Goal: Transaction & Acquisition: Purchase product/service

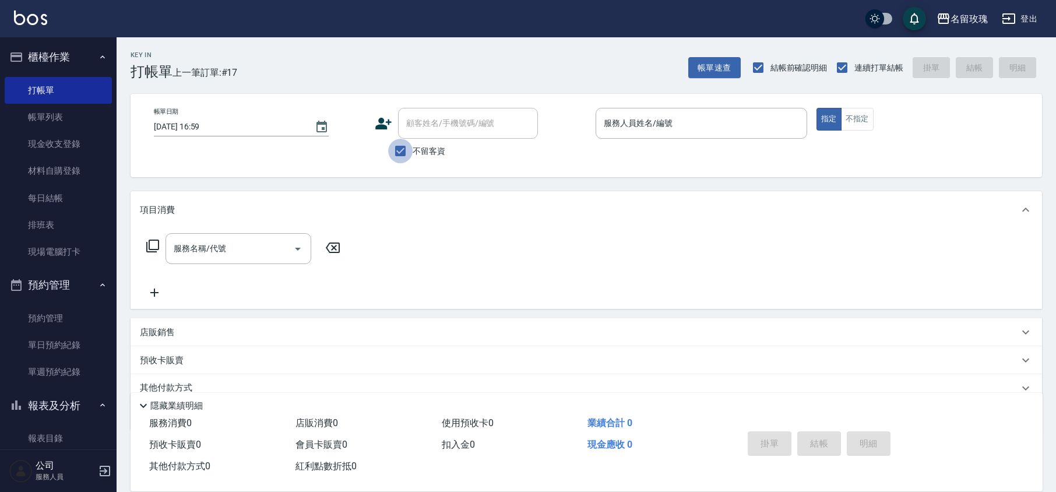
click at [395, 154] on input "不留客資" at bounding box center [400, 151] width 24 height 24
checkbox input "false"
click at [420, 133] on input "顧客姓名/手機號碼/編號" at bounding box center [459, 123] width 112 height 20
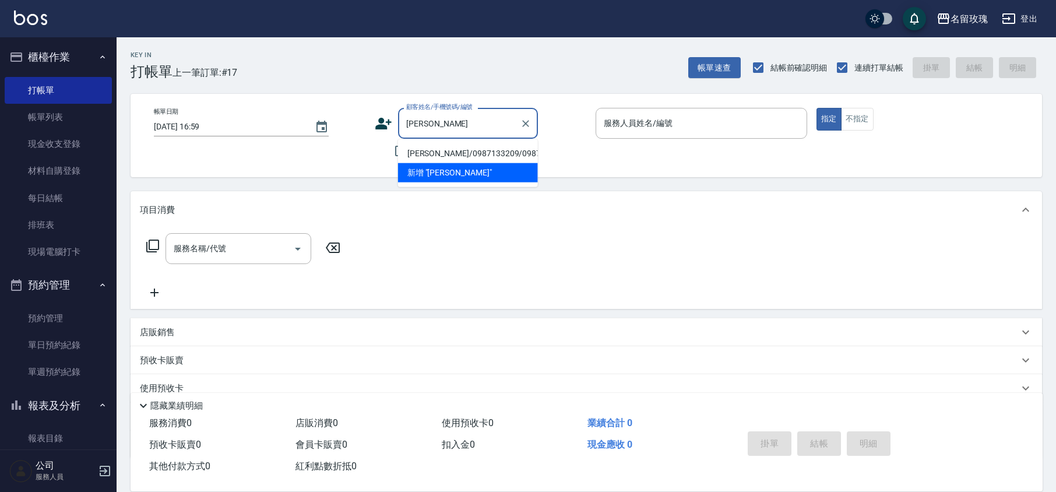
click at [472, 156] on li "[PERSON_NAME]/0987133209/0987133209" at bounding box center [468, 153] width 140 height 19
type input "[PERSON_NAME]/0987133209/0987133209"
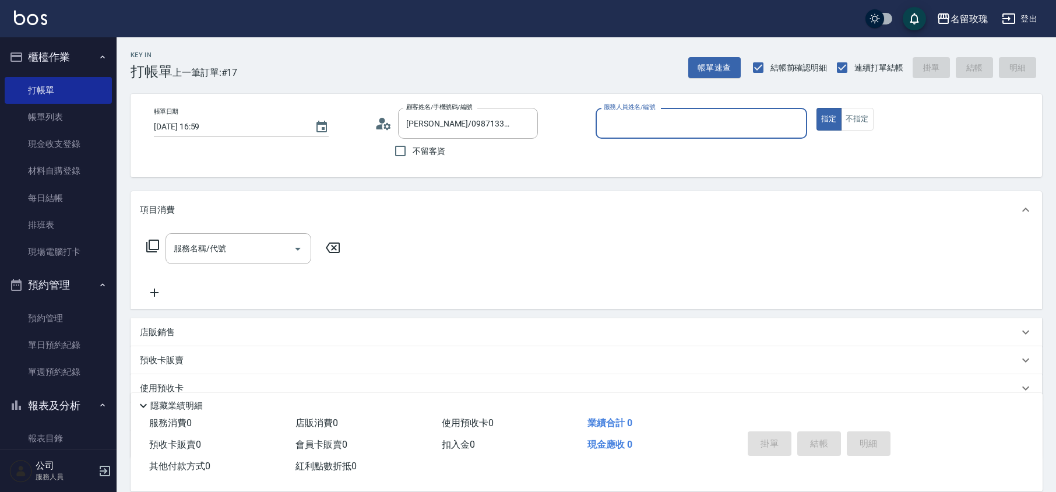
type input "[PERSON_NAME]老師-9"
click at [387, 122] on icon at bounding box center [383, 123] width 17 height 17
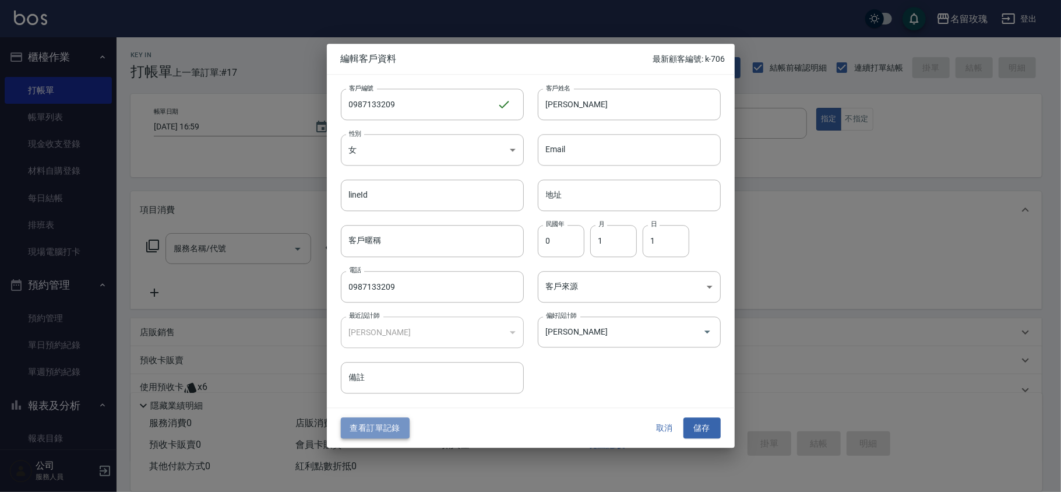
click at [382, 430] on button "查看訂單記錄" at bounding box center [375, 428] width 69 height 22
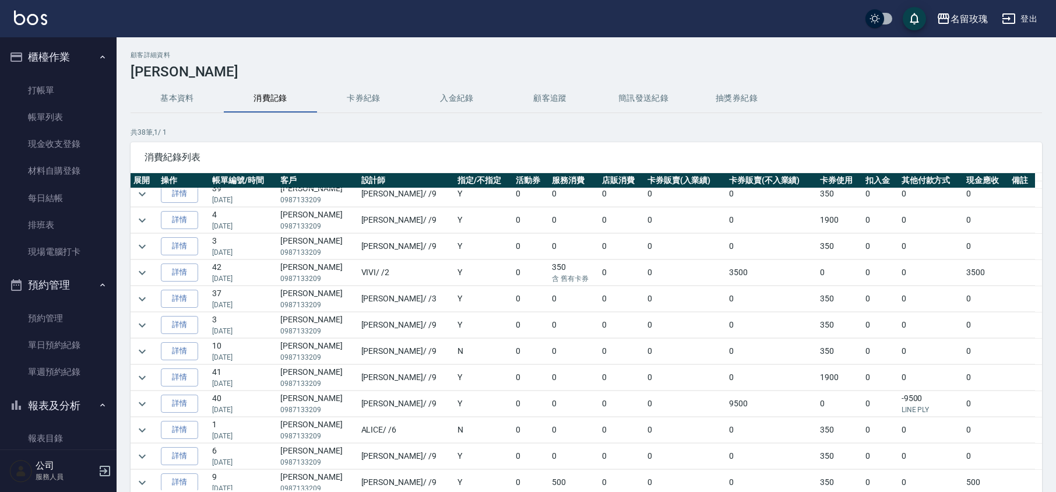
scroll to position [466, 0]
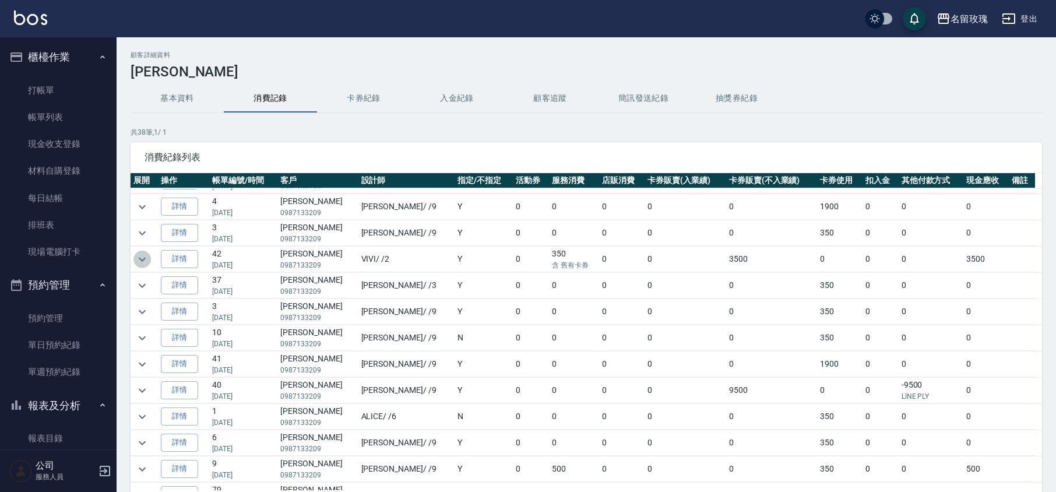
click at [136, 266] on icon "expand row" at bounding box center [142, 259] width 14 height 14
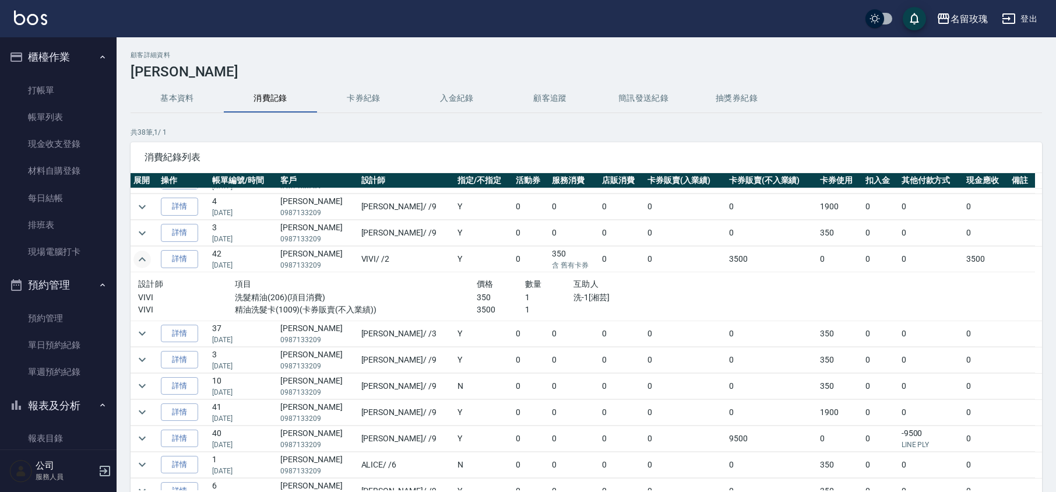
click at [136, 266] on icon "expand row" at bounding box center [142, 259] width 14 height 14
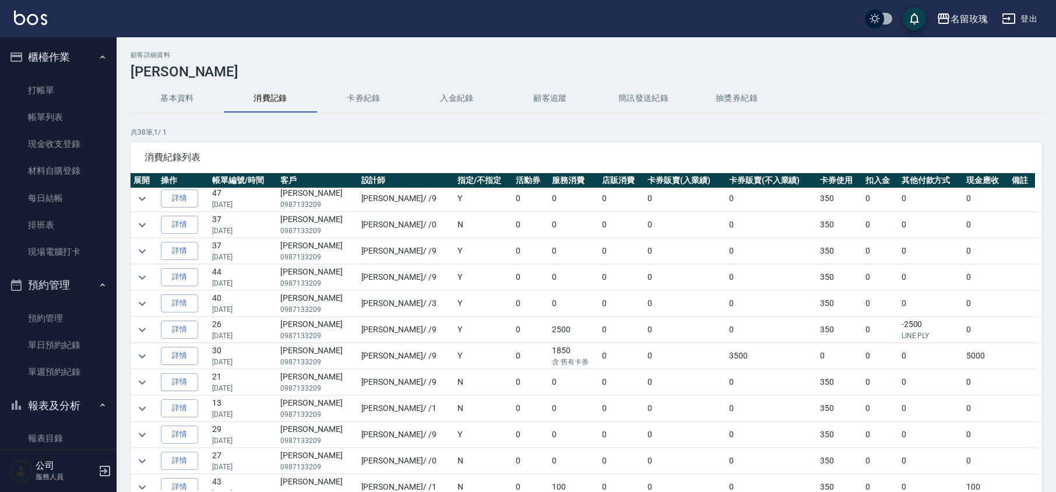
scroll to position [0, 0]
click at [139, 201] on icon "expand row" at bounding box center [142, 201] width 14 height 14
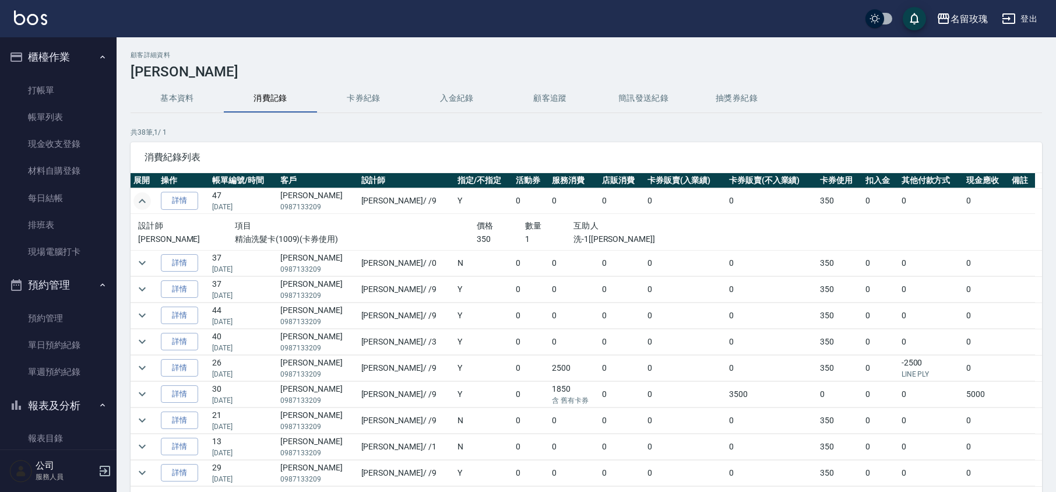
click at [139, 200] on icon "expand row" at bounding box center [142, 201] width 14 height 14
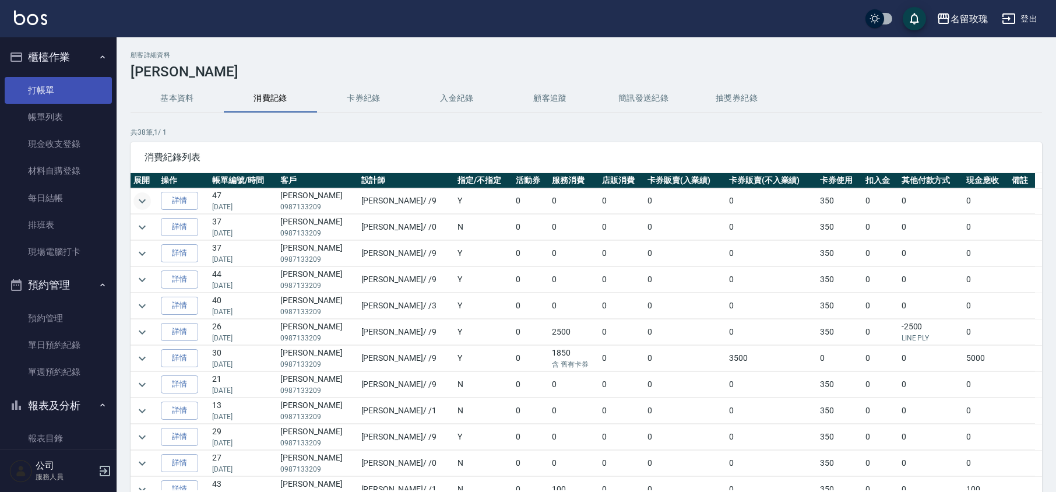
click at [89, 93] on link "打帳單" at bounding box center [58, 90] width 107 height 27
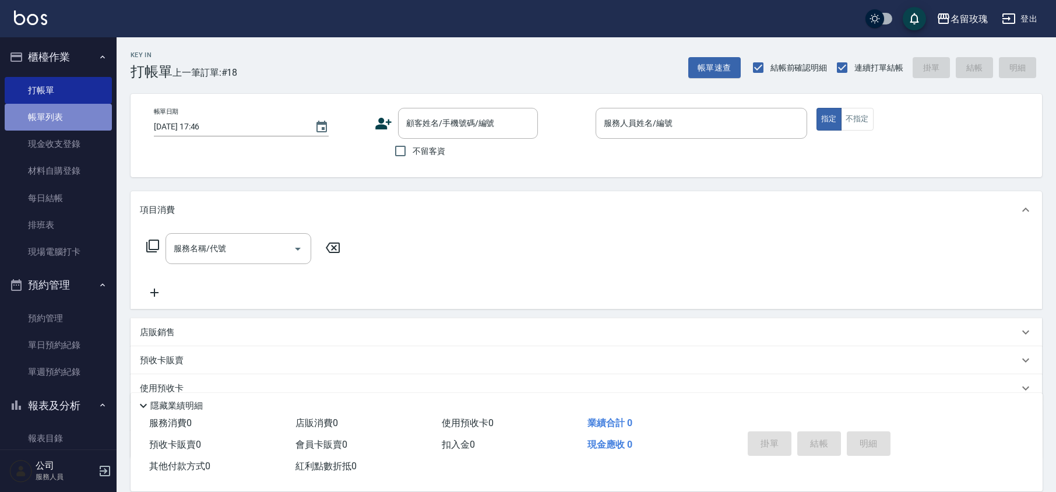
click at [91, 111] on link "帳單列表" at bounding box center [58, 117] width 107 height 27
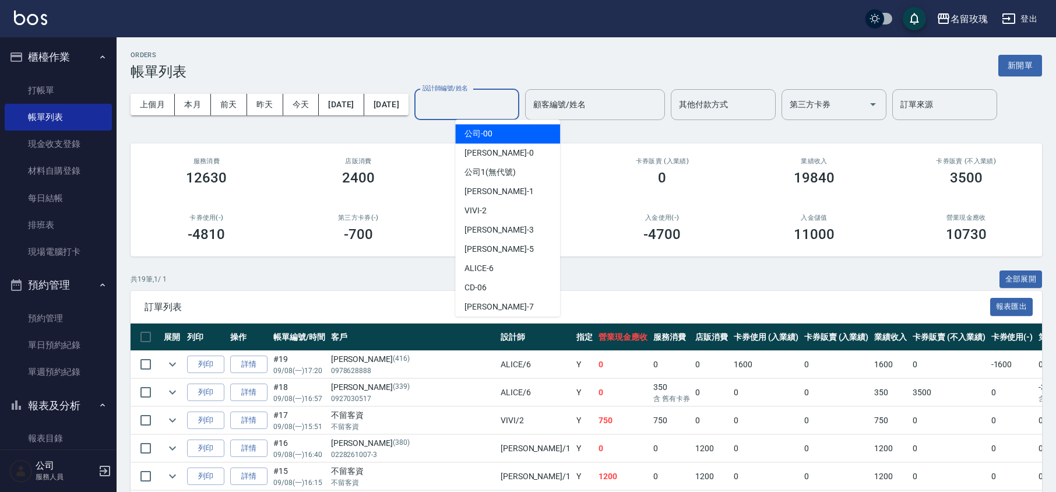
click at [474, 105] on input "設計師編號/姓名" at bounding box center [467, 104] width 94 height 20
click at [516, 207] on div "VIVI -2" at bounding box center [507, 210] width 105 height 19
type input "VIVI-2"
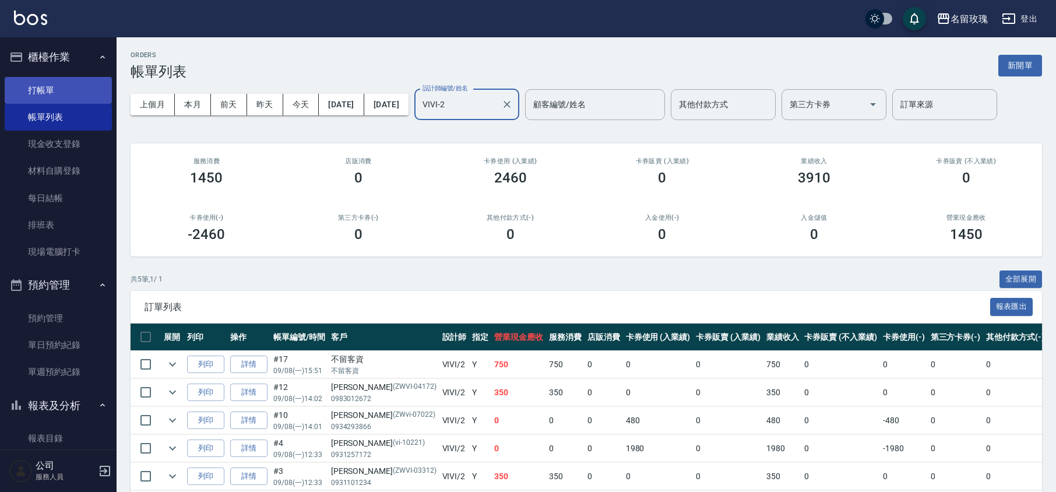
click at [59, 82] on link "打帳單" at bounding box center [58, 90] width 107 height 27
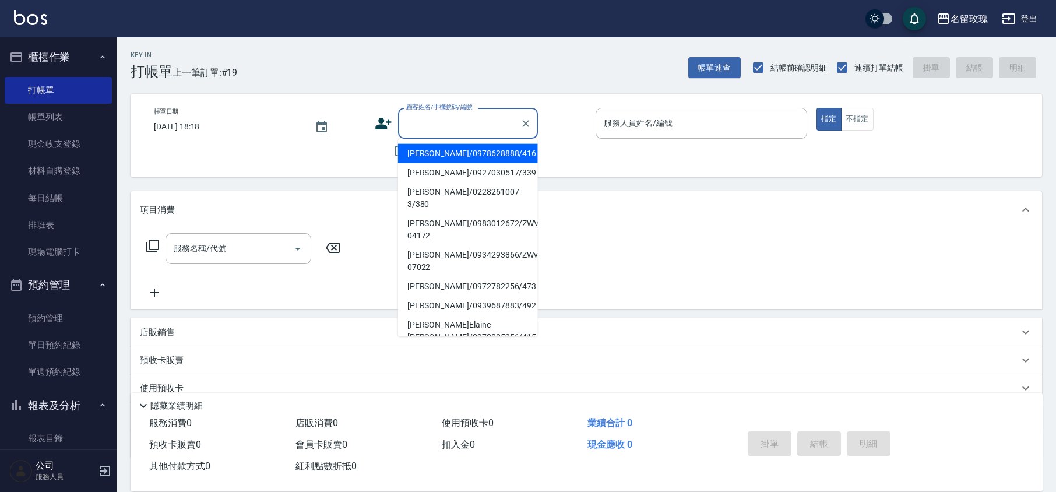
click at [455, 119] on input "顧客姓名/手機號碼/編號" at bounding box center [459, 123] width 112 height 20
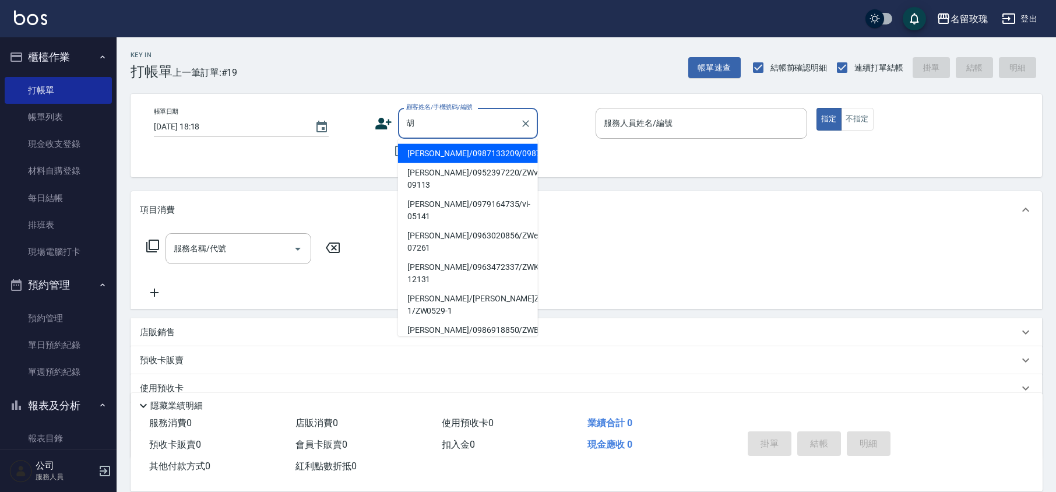
click at [473, 160] on li "[PERSON_NAME]/0987133209/0987133209" at bounding box center [468, 153] width 140 height 19
type input "[PERSON_NAME]/0987133209/0987133209"
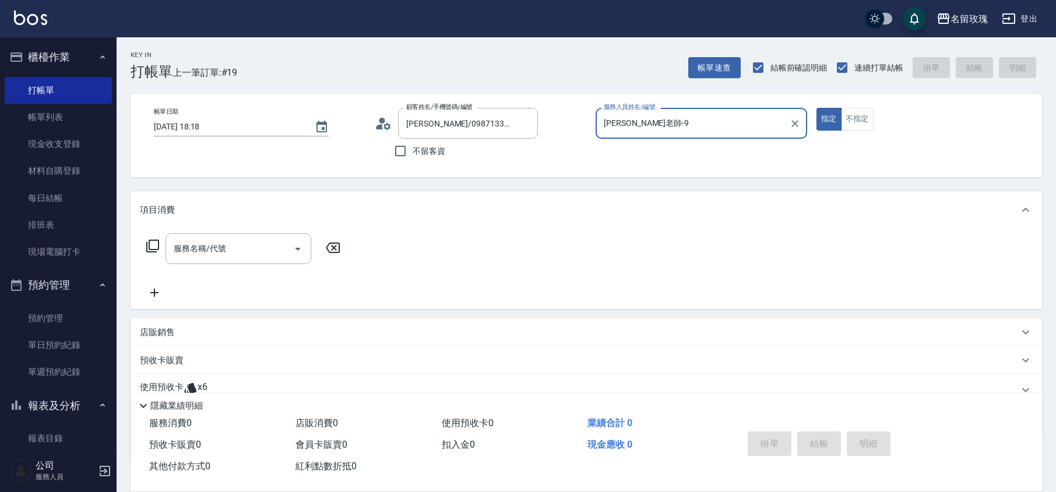
click at [618, 117] on input "[PERSON_NAME]老師-9" at bounding box center [693, 123] width 184 height 20
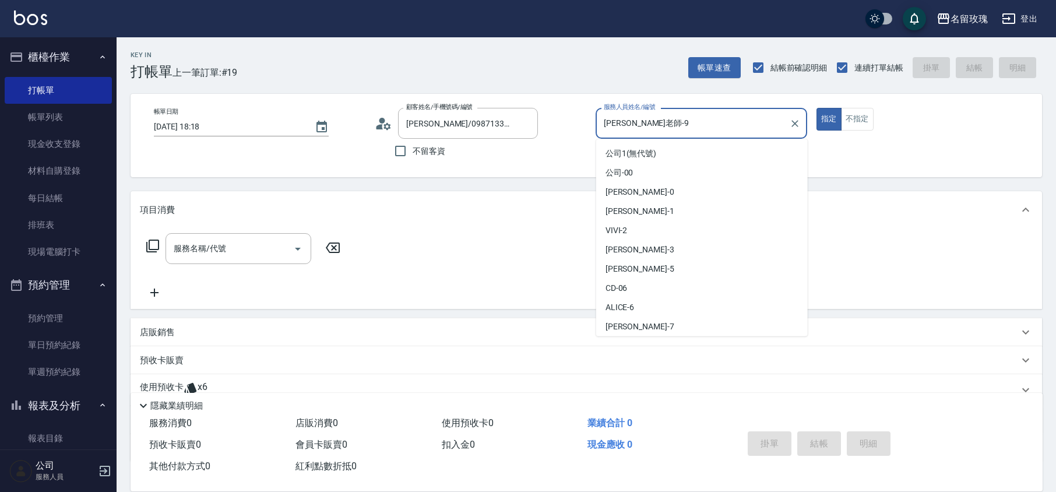
scroll to position [38, 0]
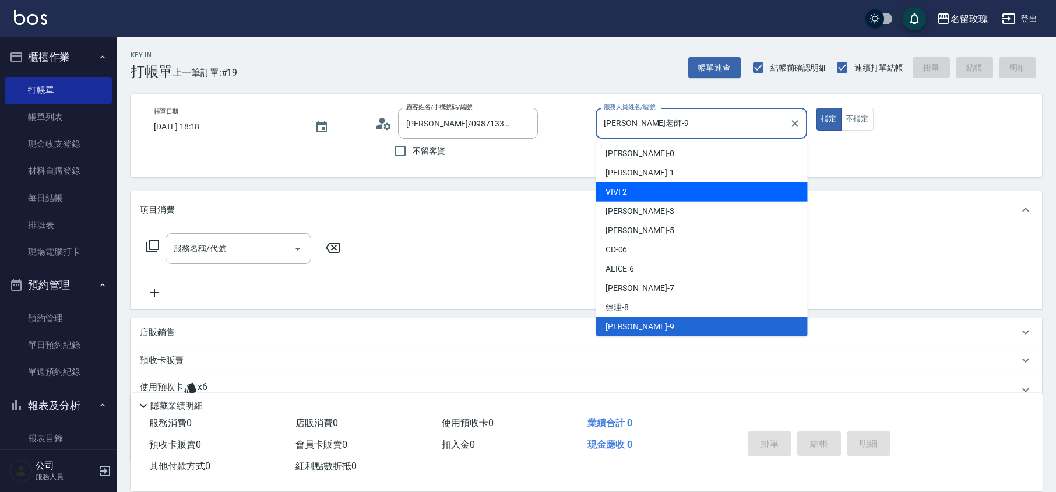
click at [628, 194] on div "VIVI -2" at bounding box center [702, 191] width 212 height 19
type input "VIVI-2"
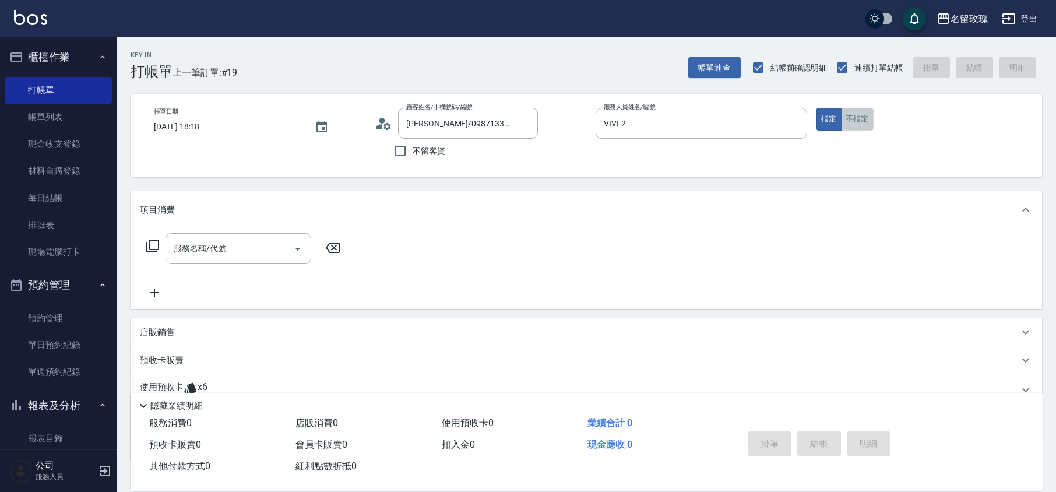
click at [874, 124] on button "不指定" at bounding box center [857, 119] width 33 height 23
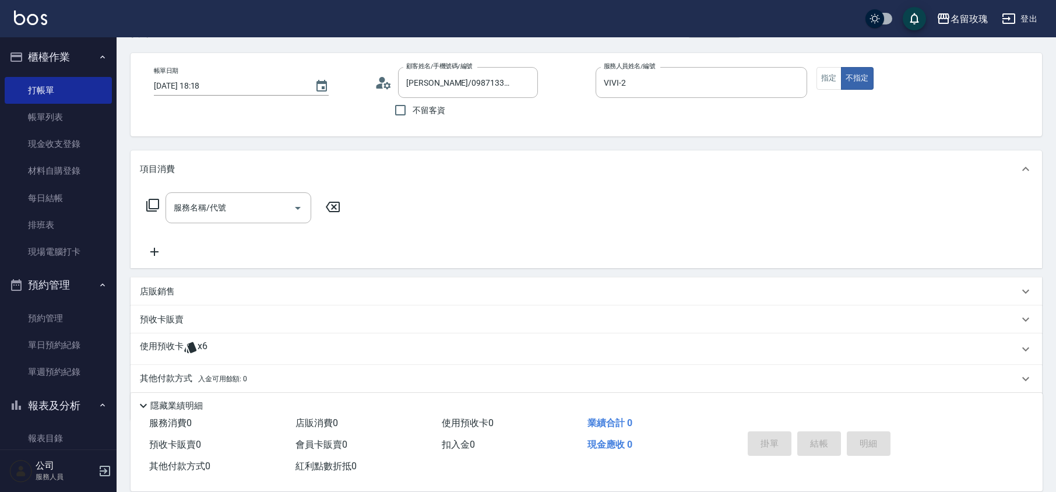
scroll to position [79, 0]
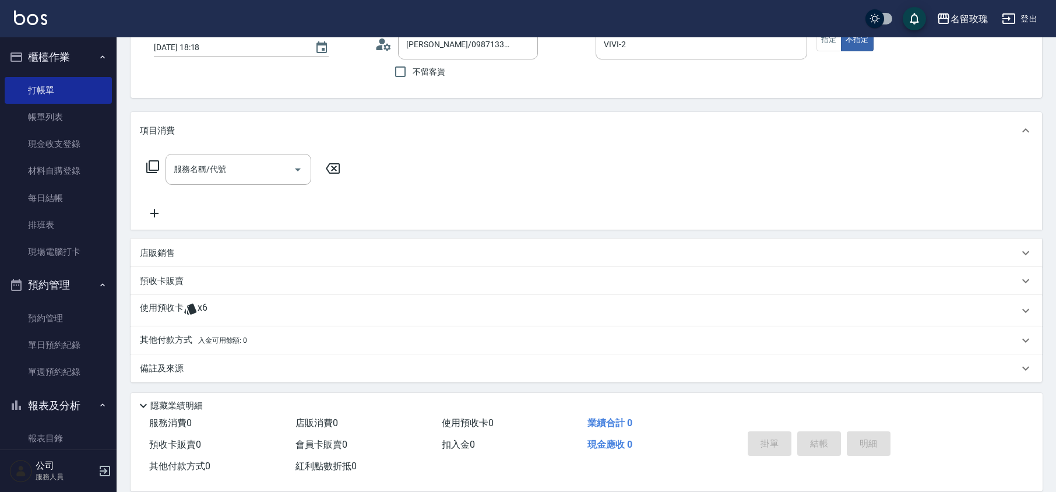
click at [209, 309] on div "使用預收卡 x6" at bounding box center [579, 310] width 879 height 17
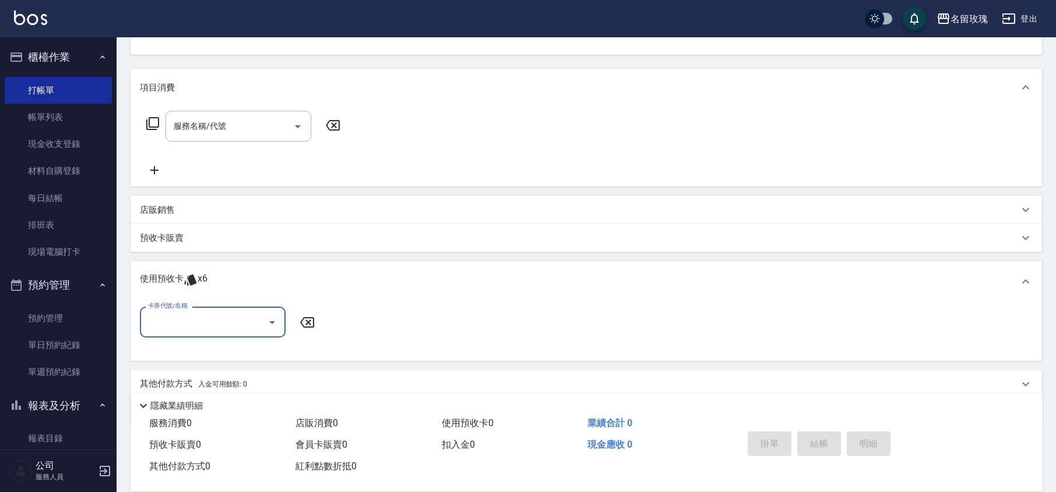
scroll to position [166, 0]
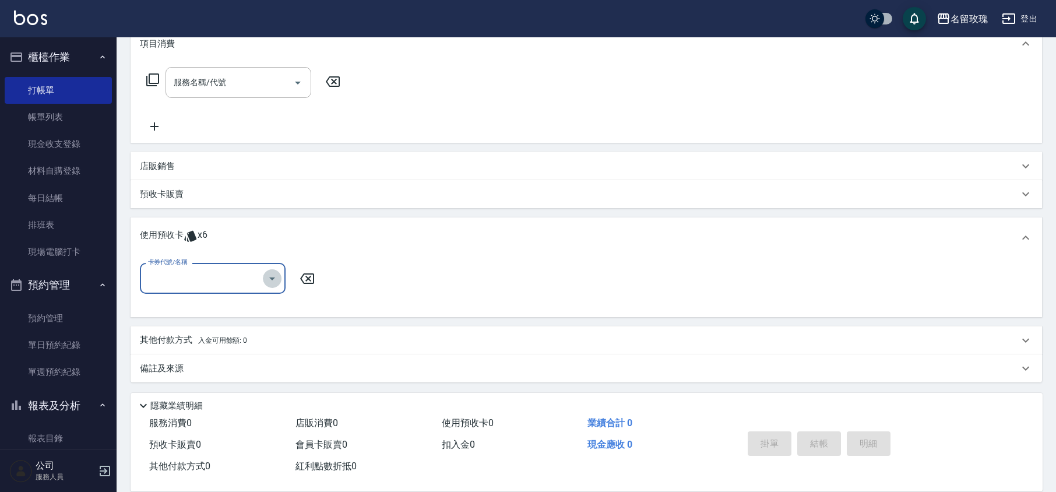
click at [275, 276] on icon "Open" at bounding box center [272, 279] width 14 height 14
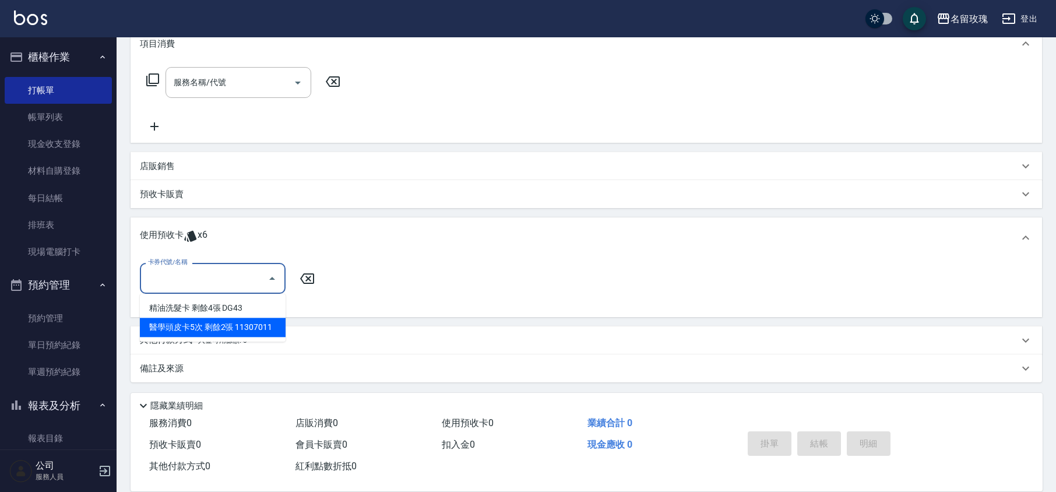
click at [263, 325] on div "醫學頭皮卡5次 剩餘2張 11307011" at bounding box center [213, 327] width 146 height 19
type input "醫學頭皮卡5次 11307011"
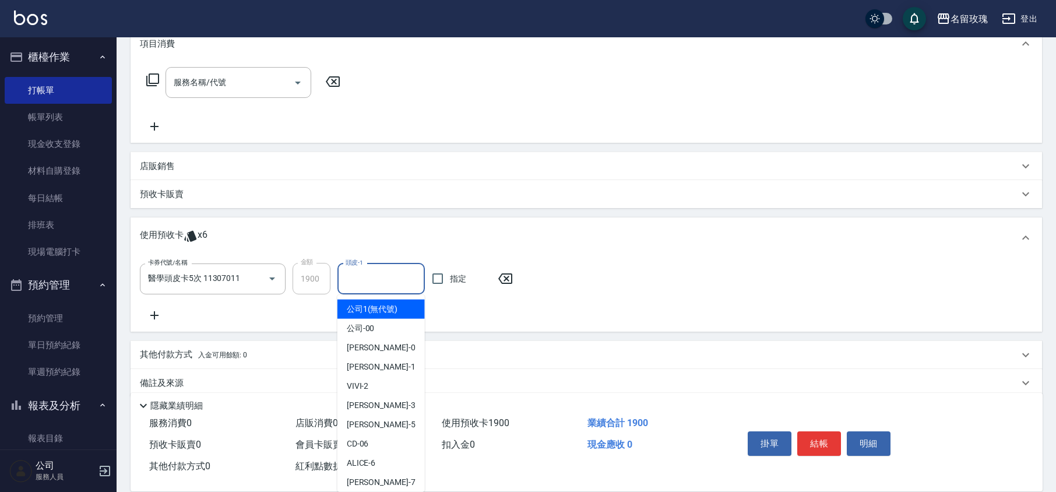
click at [355, 280] on input "頭皮-1" at bounding box center [381, 279] width 77 height 20
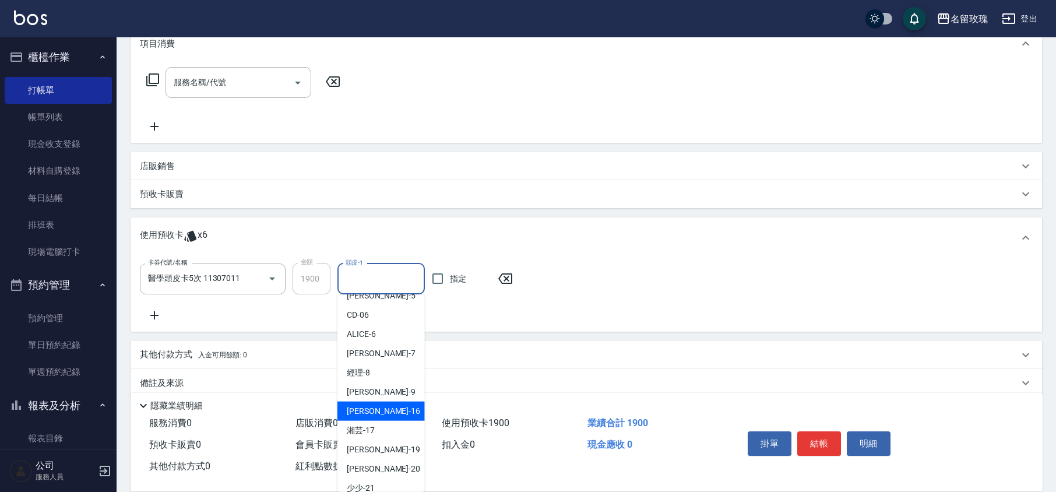
scroll to position [155, 0]
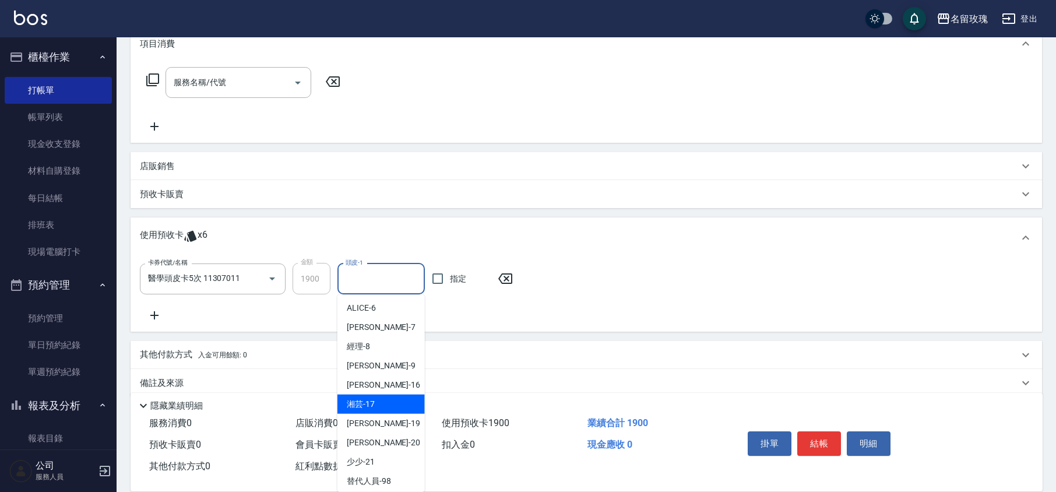
click at [385, 399] on div "湘芸 -17" at bounding box center [380, 404] width 87 height 19
type input "湘芸-17"
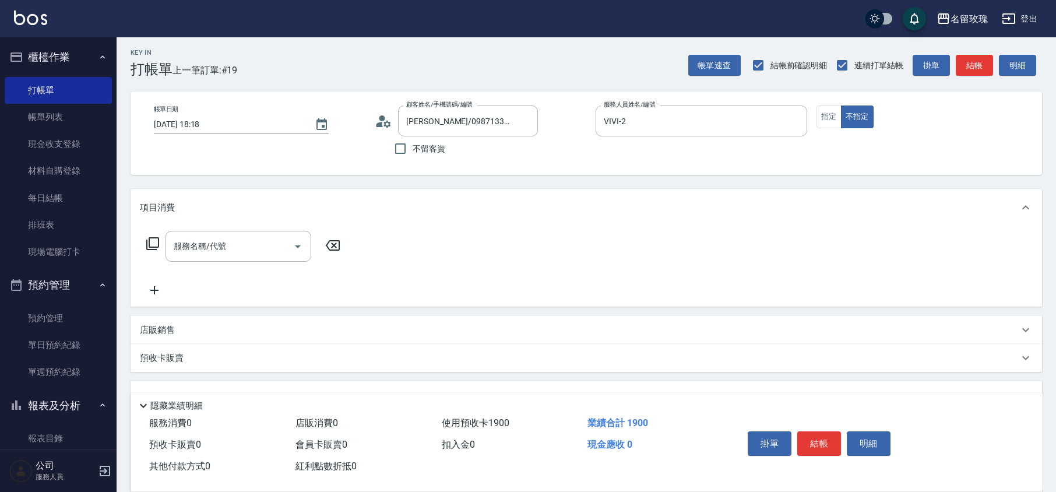
scroll to position [0, 0]
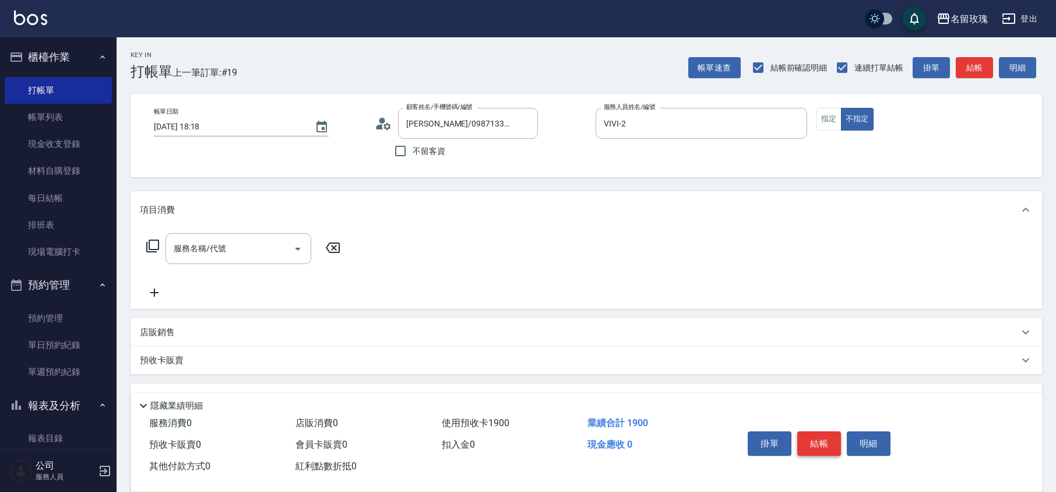
click at [810, 434] on button "結帳" at bounding box center [819, 443] width 44 height 24
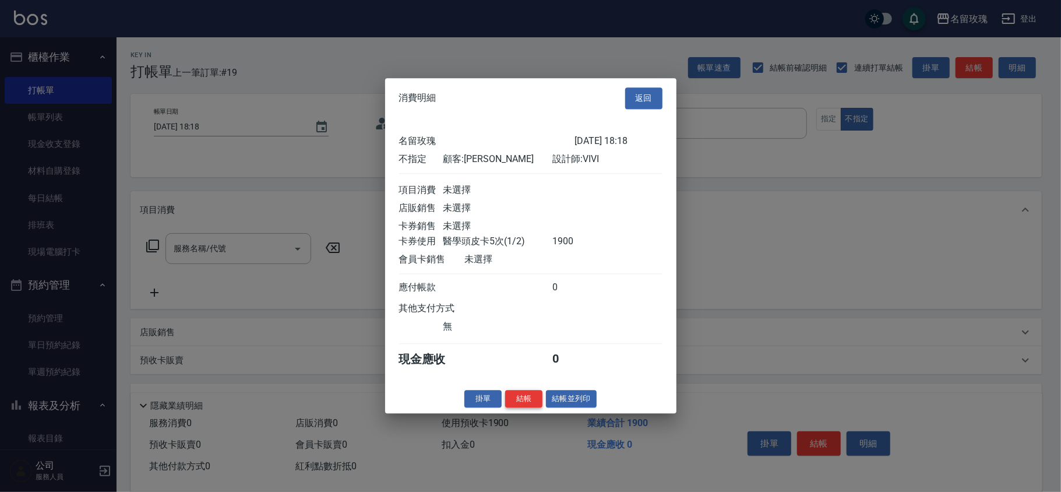
click at [530, 403] on button "結帳" at bounding box center [523, 399] width 37 height 18
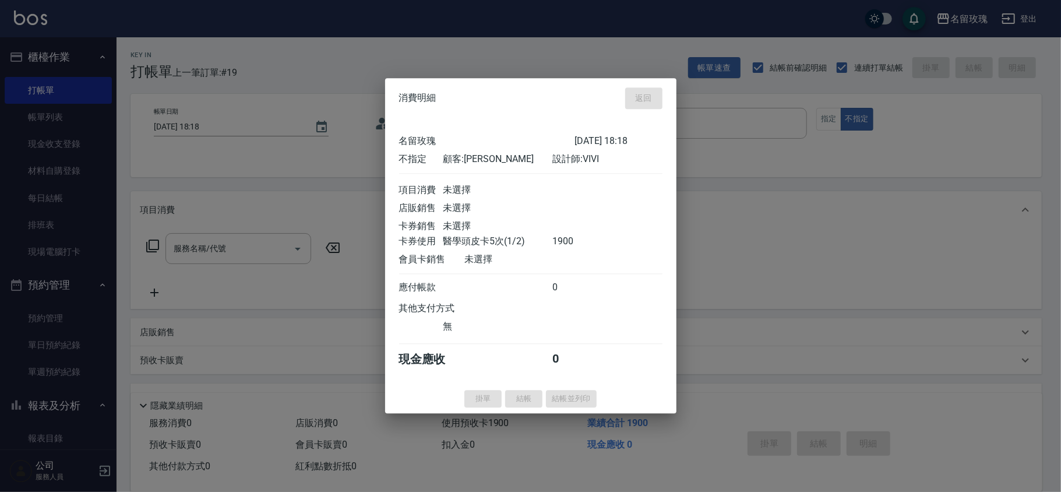
type input "[DATE] 18:19"
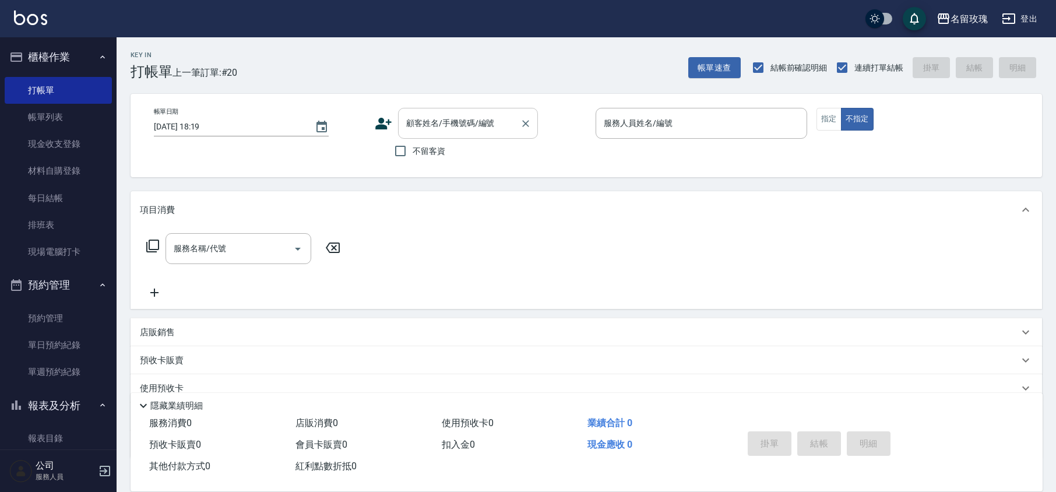
click at [424, 129] on input "顧客姓名/手機號碼/編號" at bounding box center [459, 123] width 112 height 20
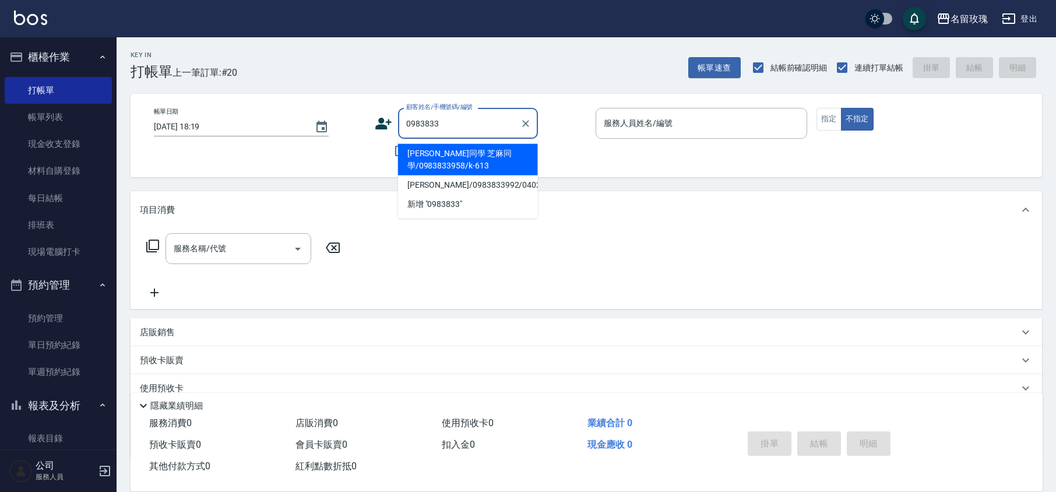
click at [456, 173] on li "[PERSON_NAME]同學 芝麻同學/0983833958/k-613" at bounding box center [468, 159] width 140 height 31
type input "[PERSON_NAME]同學 芝麻同學/0983833958/k-613"
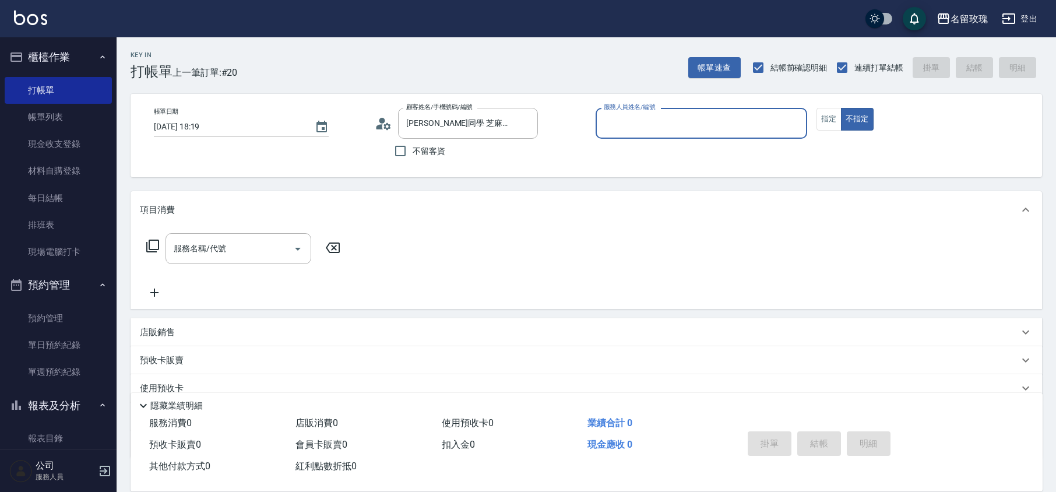
type input "[PERSON_NAME]-5"
click at [528, 126] on icon "Clear" at bounding box center [526, 124] width 12 height 12
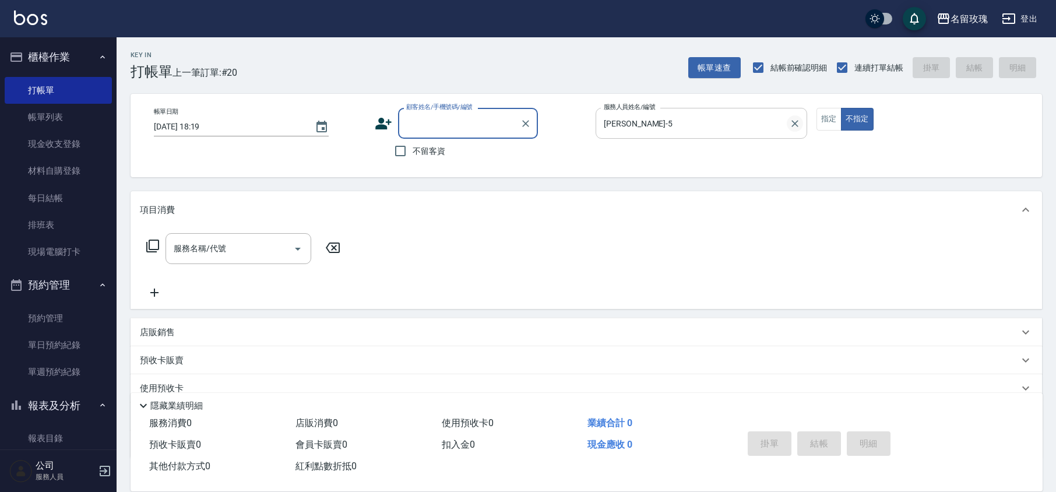
click at [793, 126] on icon "Clear" at bounding box center [795, 124] width 12 height 12
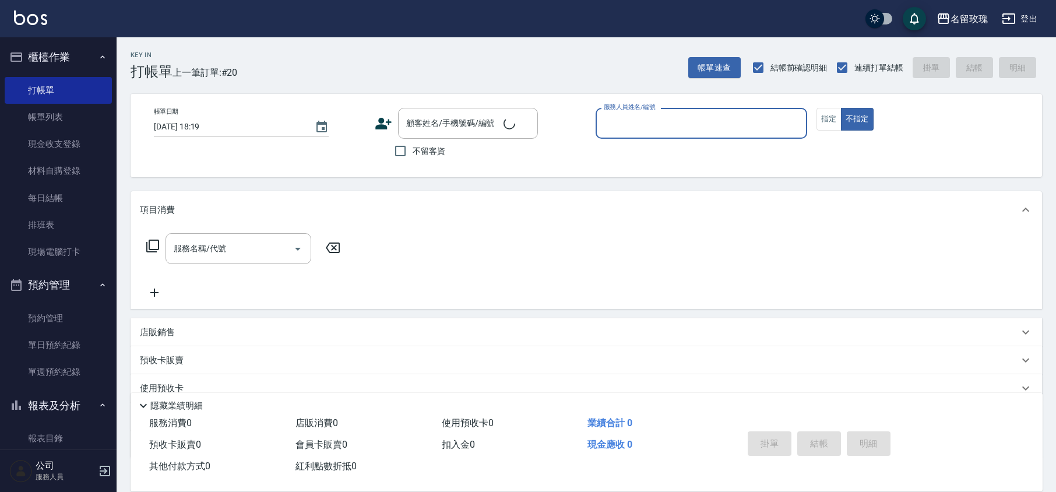
click at [798, 160] on div "帳單日期 [DATE] 18:19 顧客姓名/手機號碼/編號 顧客姓名/手機號碼/編號 不留客資 服務人員姓名/編號 服務人員姓名/編號 指定 不指定" at bounding box center [587, 135] width 884 height 55
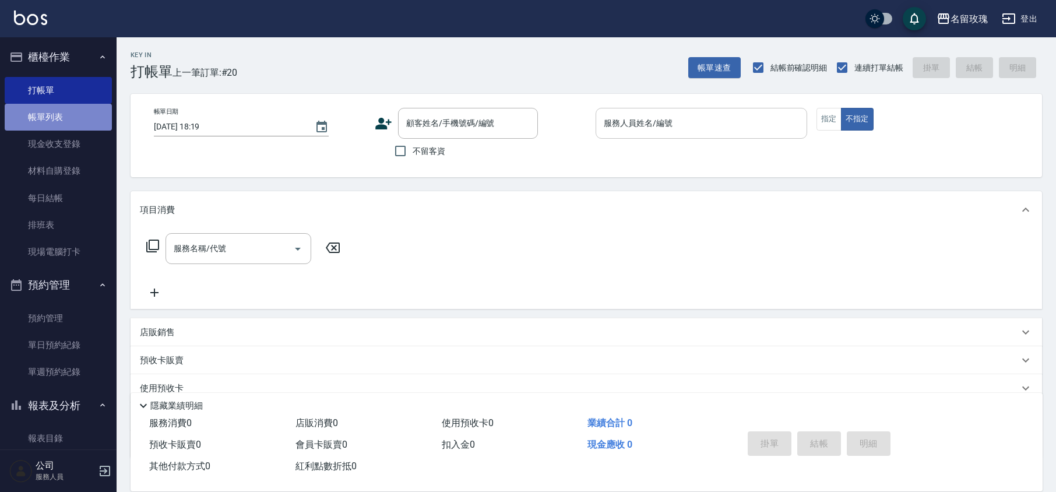
click at [73, 106] on link "帳單列表" at bounding box center [58, 117] width 107 height 27
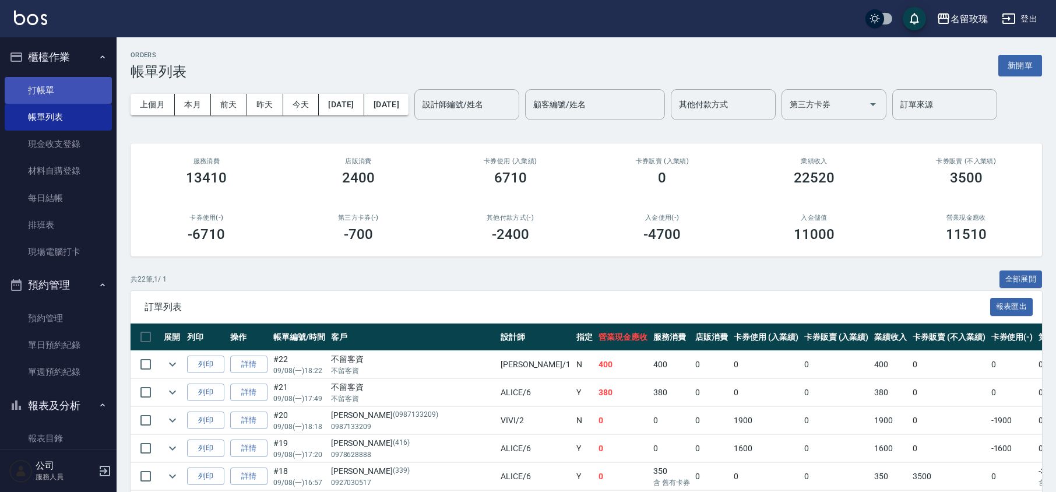
click at [54, 85] on link "打帳單" at bounding box center [58, 90] width 107 height 27
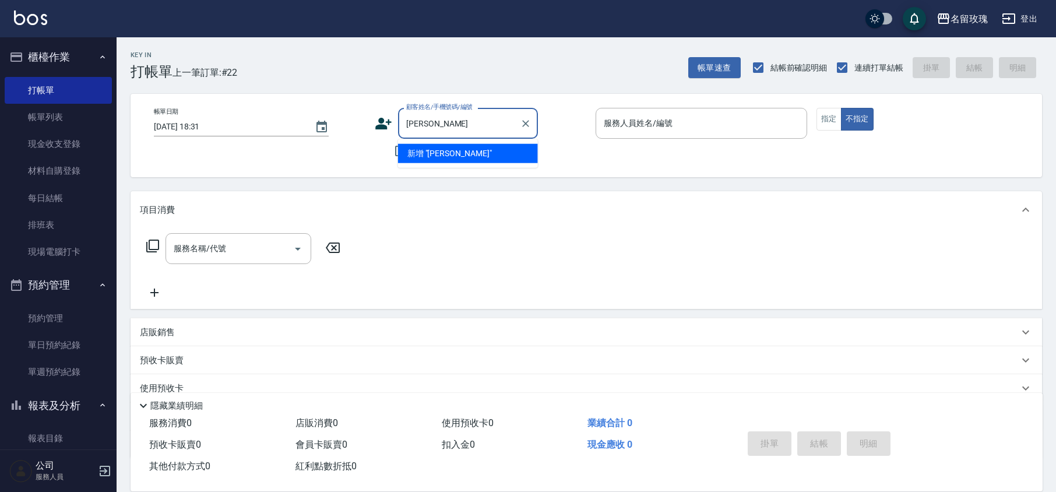
click at [452, 126] on input "[PERSON_NAME]" at bounding box center [459, 123] width 112 height 20
type input "[PERSON_NAME]"
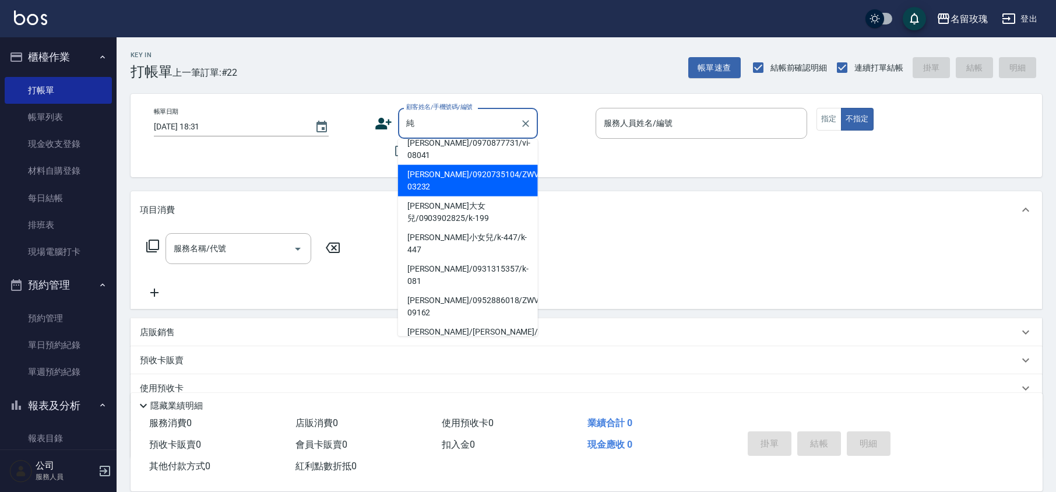
scroll to position [14, 0]
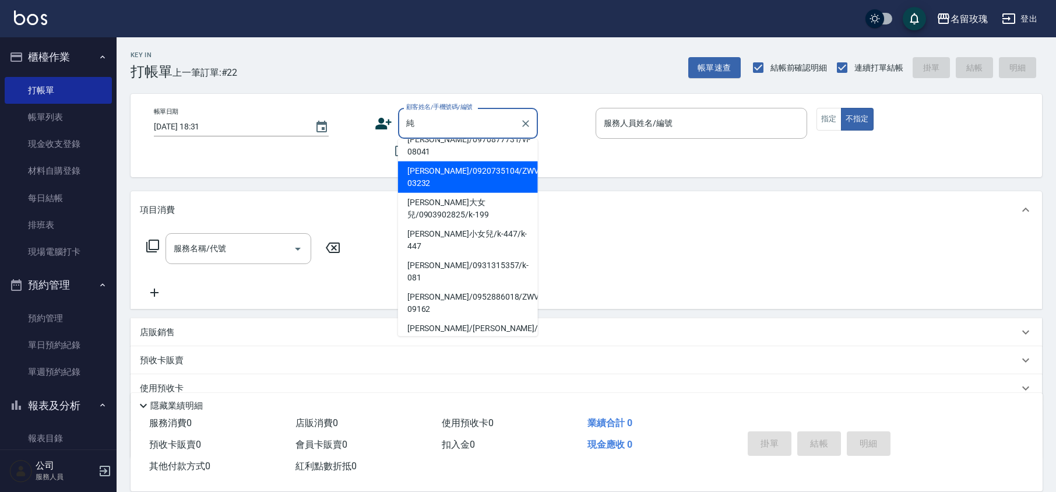
click at [460, 175] on li "[PERSON_NAME]/0920735104/ZWVI-03232" at bounding box center [468, 176] width 140 height 31
type input "[PERSON_NAME]/0920735104/ZWVI-03232"
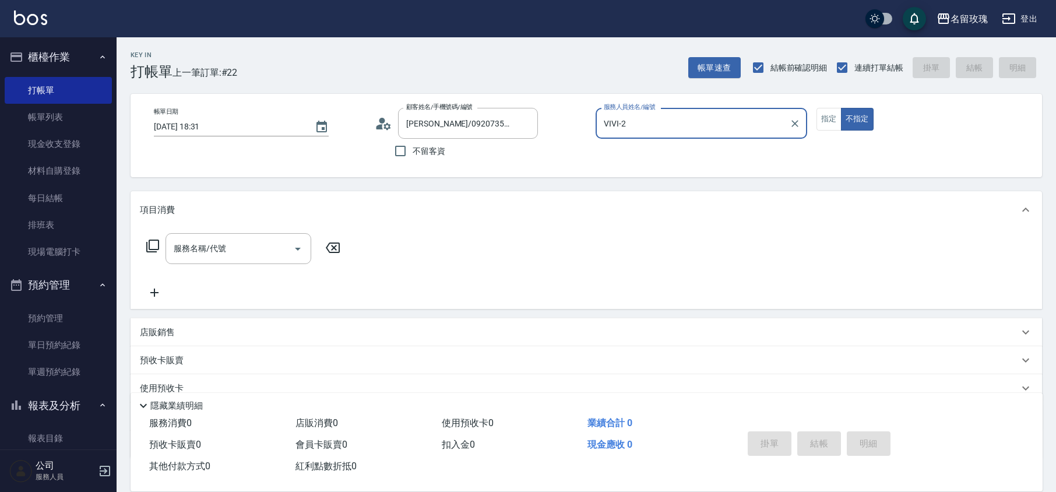
type input "VIVI-2"
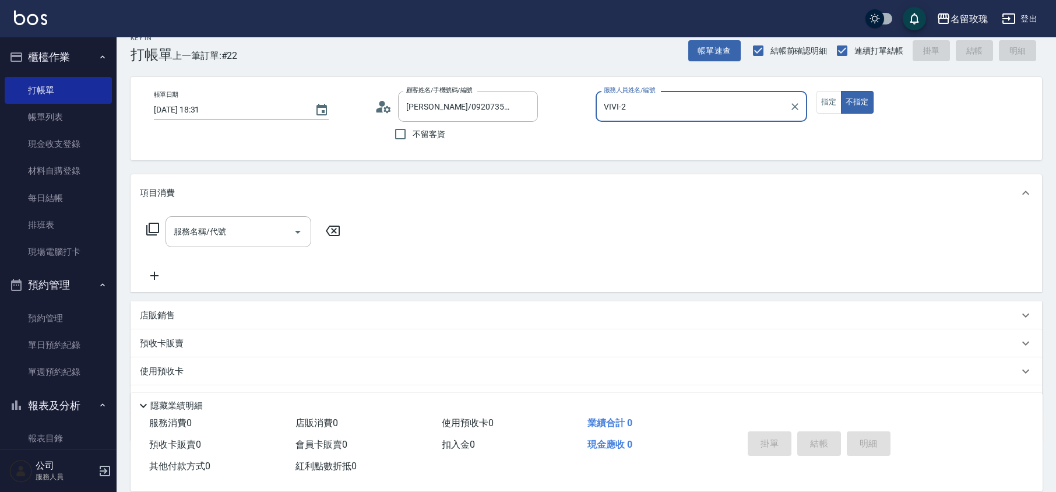
scroll to position [0, 0]
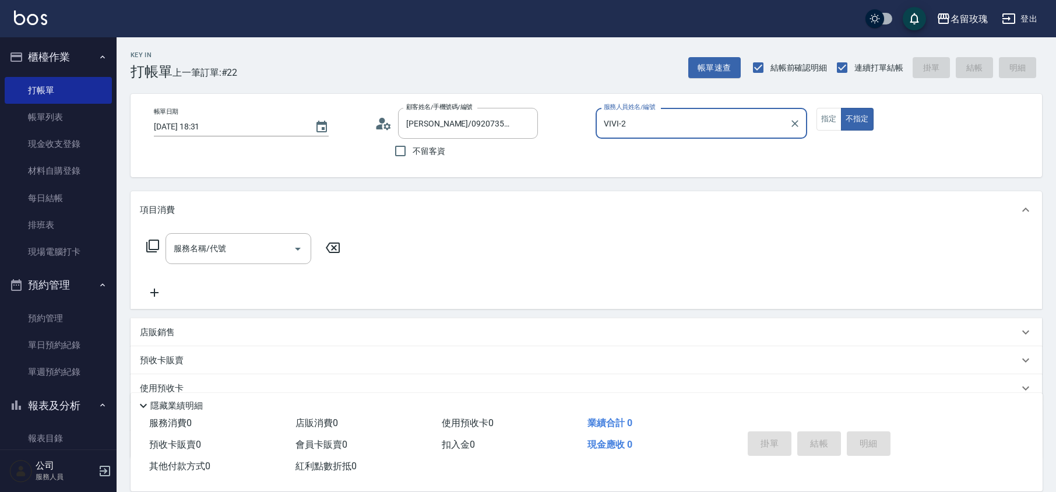
click at [381, 118] on circle at bounding box center [382, 121] width 6 height 6
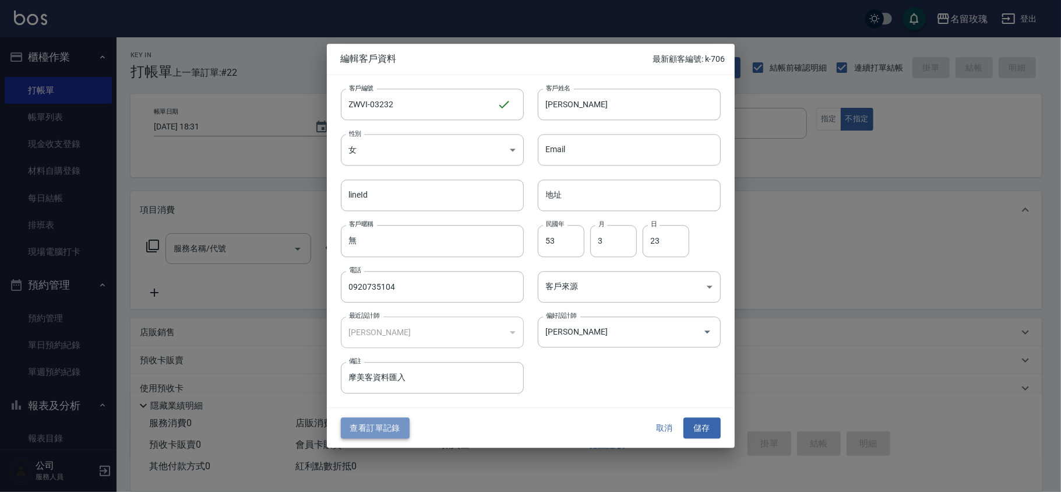
click at [379, 430] on button "查看訂單記錄" at bounding box center [375, 428] width 69 height 22
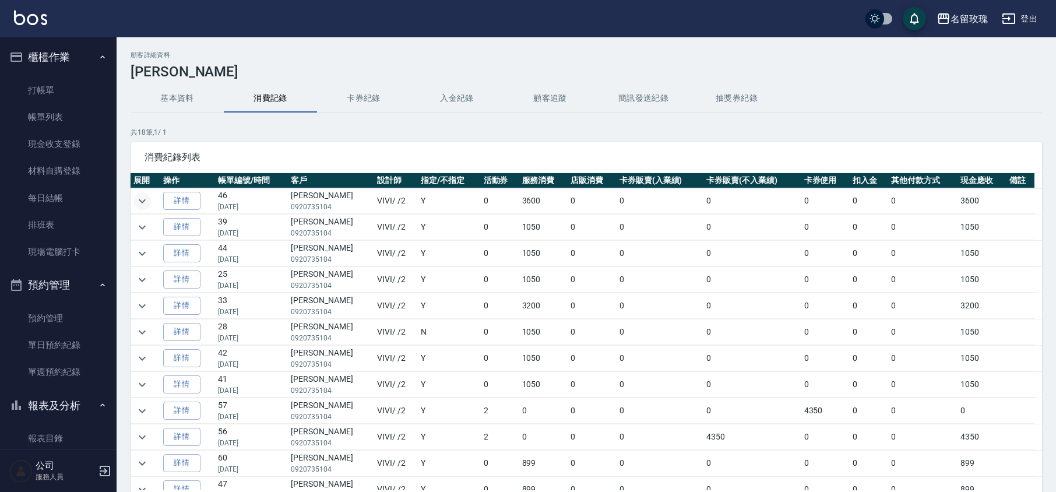
click at [143, 201] on icon "expand row" at bounding box center [142, 201] width 7 height 4
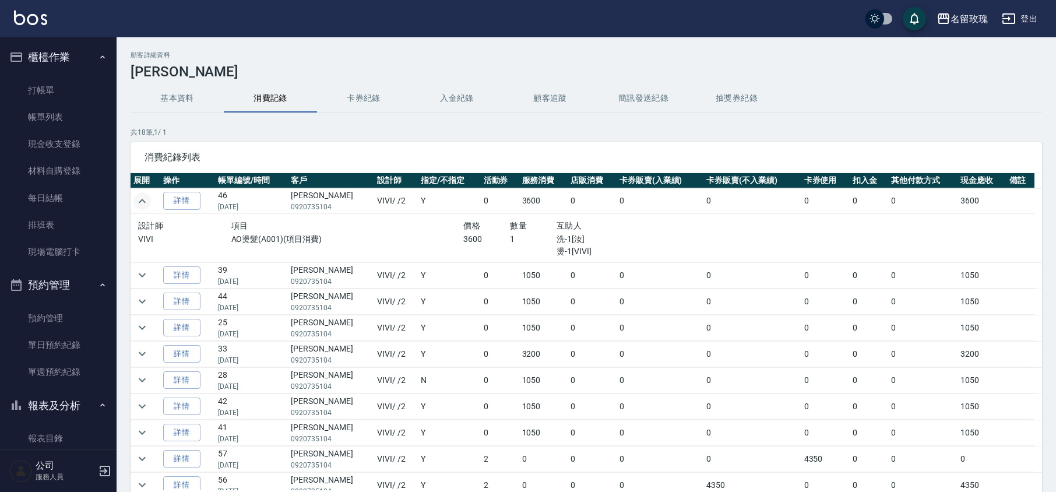
click at [141, 201] on icon "expand row" at bounding box center [142, 201] width 7 height 4
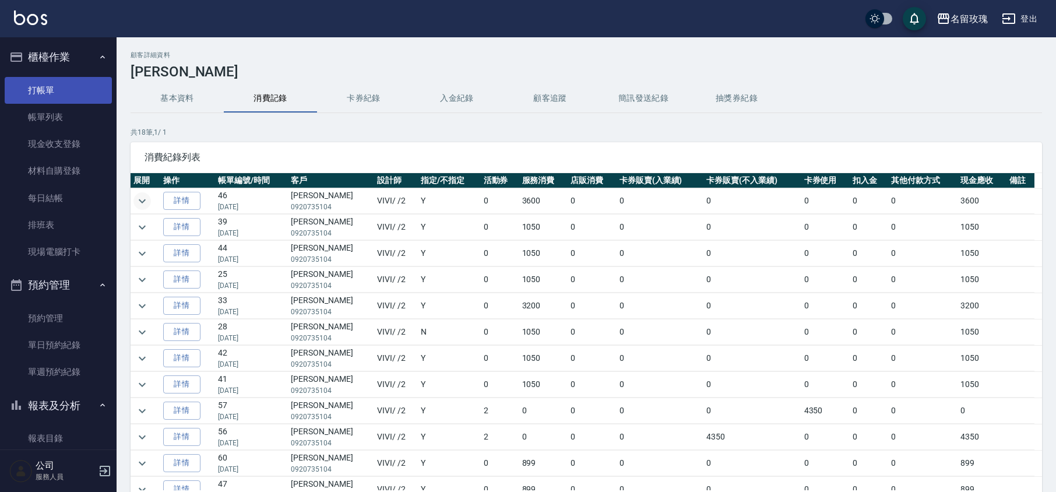
click at [57, 85] on link "打帳單" at bounding box center [58, 90] width 107 height 27
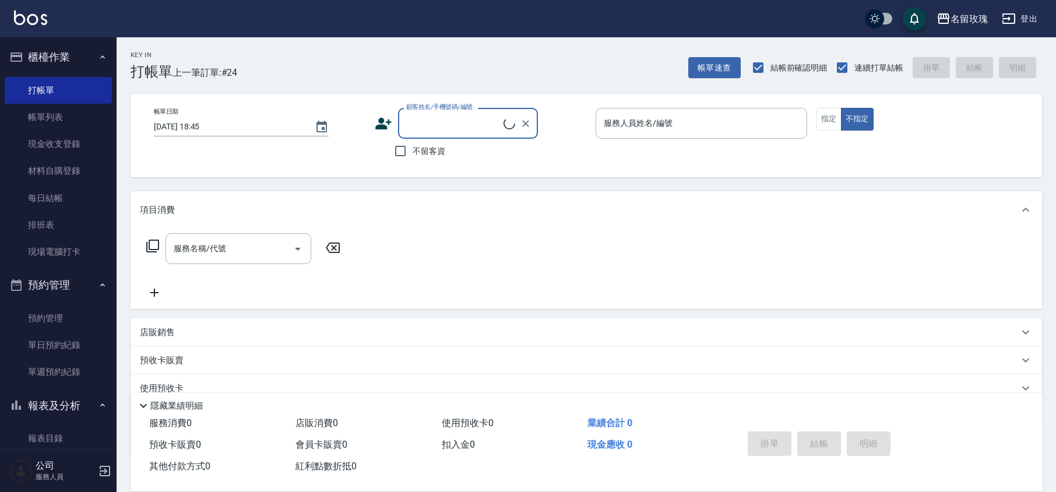
click at [425, 126] on input "顧客姓名/手機號碼/編號" at bounding box center [453, 123] width 100 height 20
type input "[PERSON_NAME]"
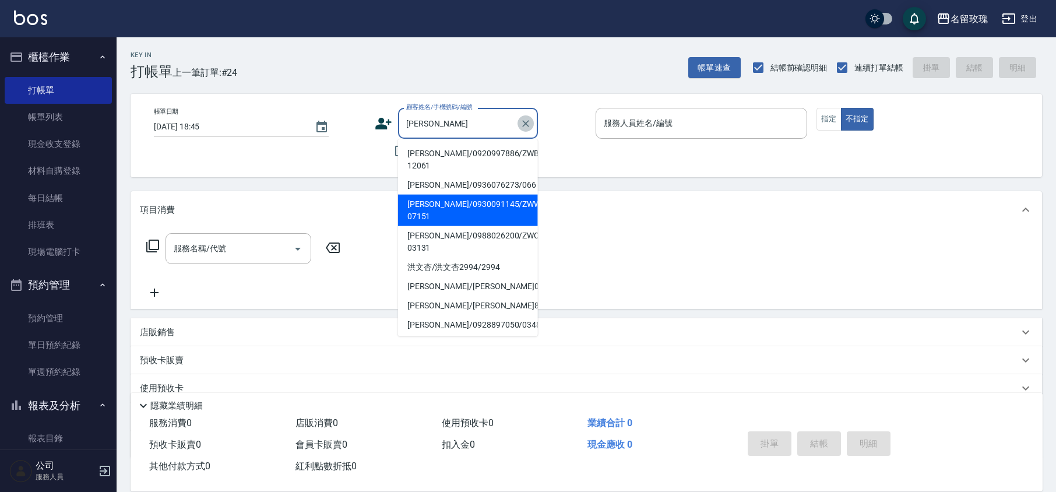
click at [519, 126] on button "Clear" at bounding box center [526, 123] width 16 height 16
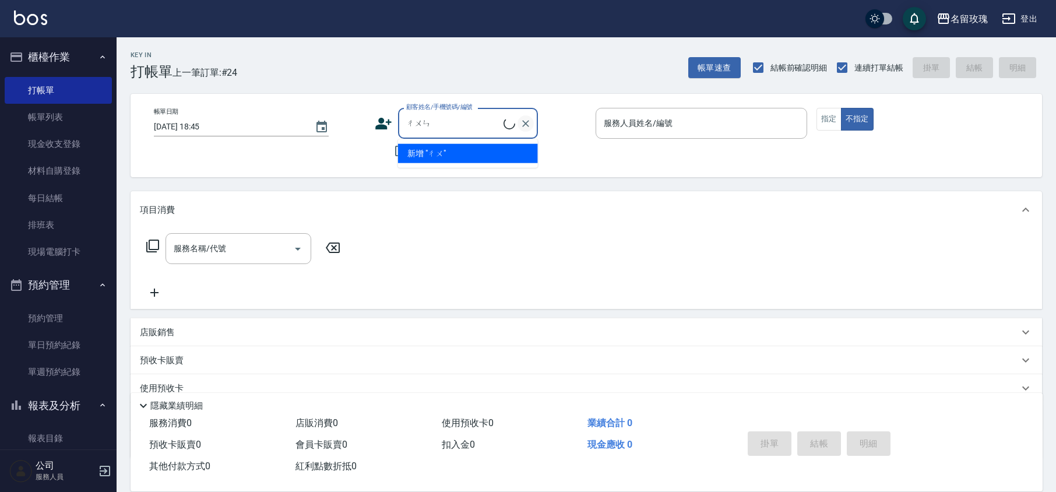
type input "純"
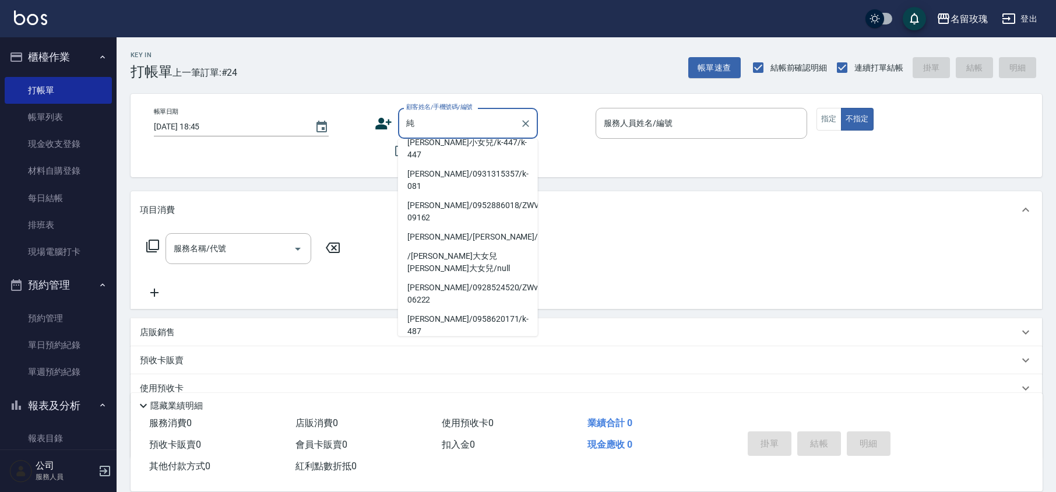
scroll to position [136, 0]
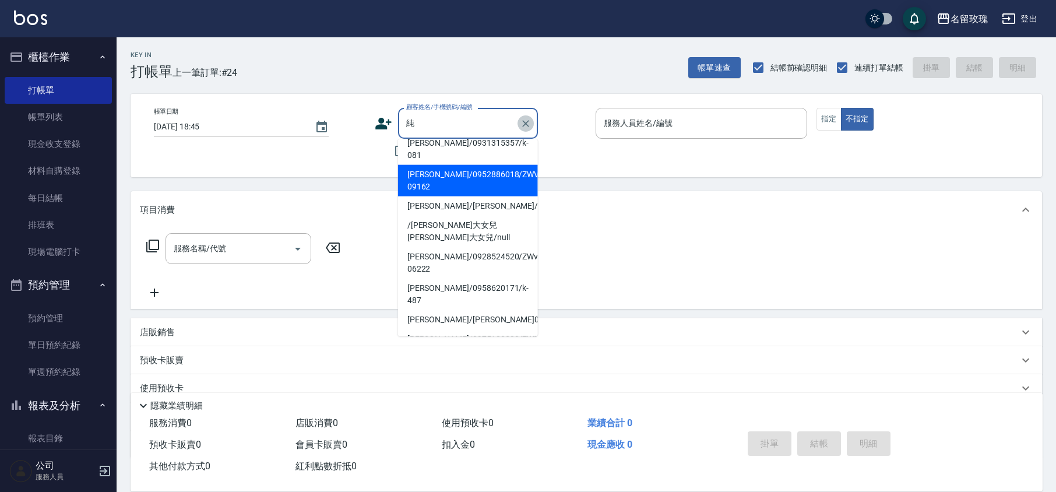
click at [527, 126] on icon "Clear" at bounding box center [526, 124] width 12 height 12
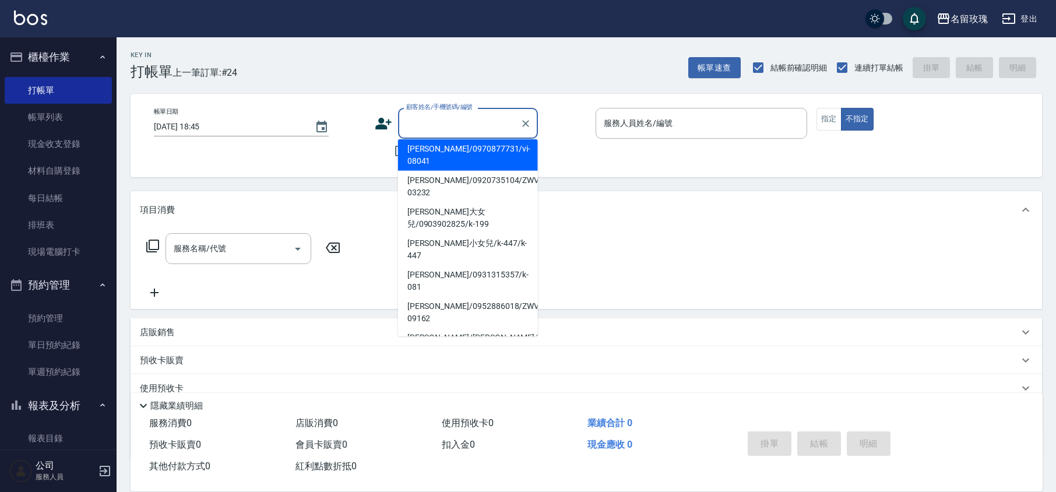
click at [490, 118] on input "顧客姓名/手機號碼/編號" at bounding box center [459, 123] width 112 height 20
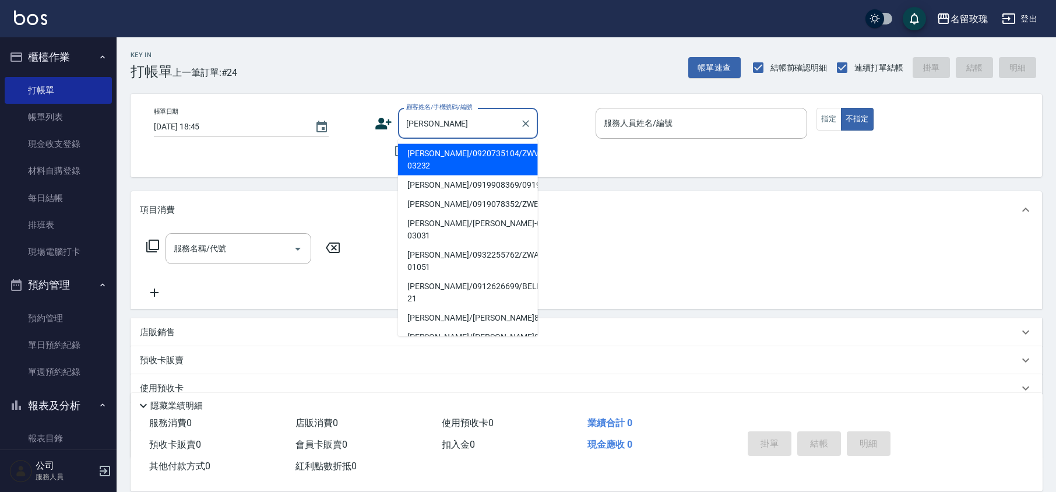
click at [451, 159] on li "[PERSON_NAME]/0920735104/ZWVI-03232" at bounding box center [468, 159] width 140 height 31
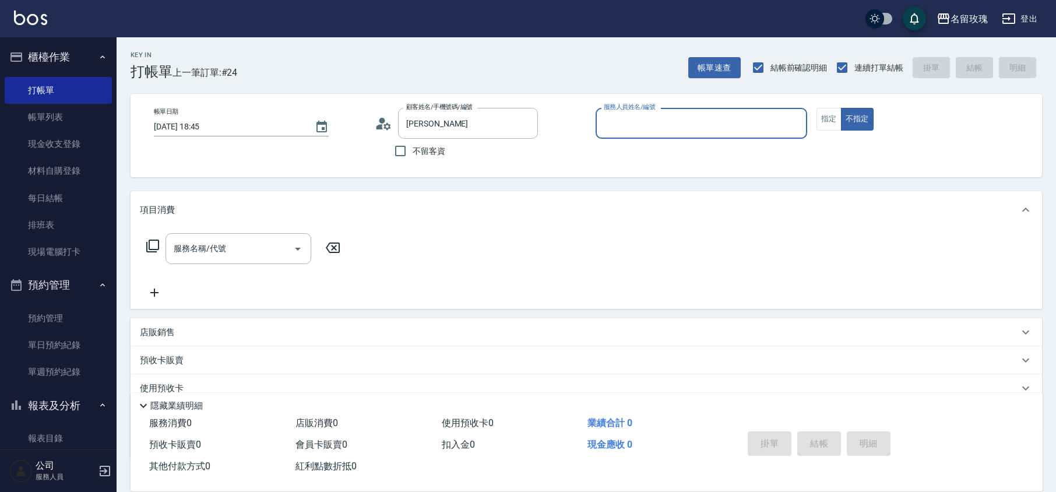
type input "[PERSON_NAME]/0920735104/ZWVI-03232"
type input "VIVI-2"
click at [832, 120] on button "指定" at bounding box center [829, 119] width 25 height 23
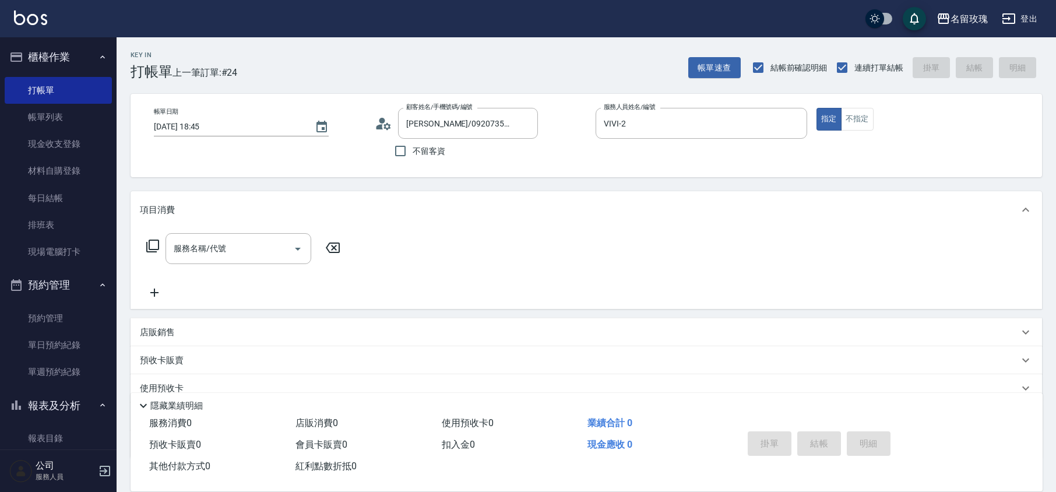
click at [568, 154] on div "顧客姓名/手機號碼/編號 [PERSON_NAME]/0920735104/ZWVI-03232 顧客姓名/手機號碼/編號 不留客資" at bounding box center [481, 135] width 212 height 55
click at [213, 250] on input "服務名稱/代號" at bounding box center [230, 248] width 118 height 20
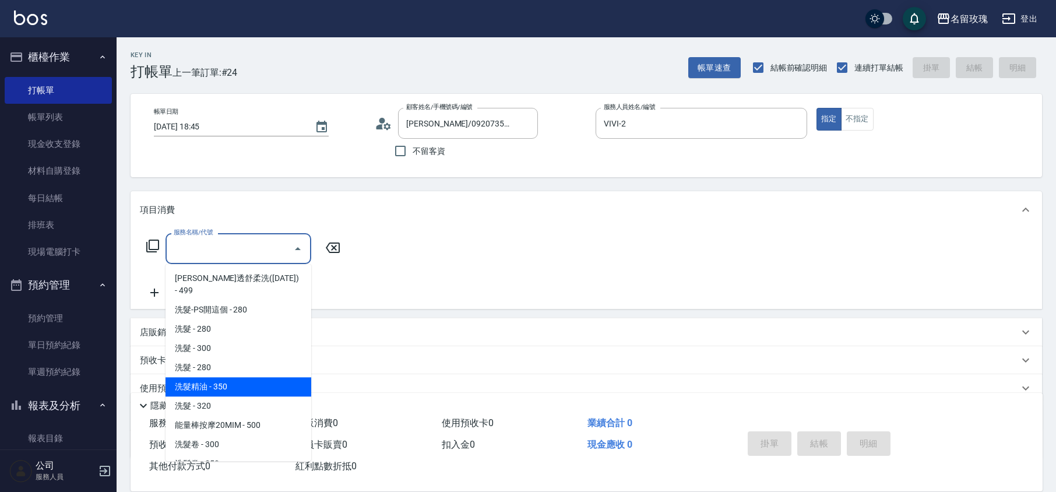
click at [231, 377] on span "洗髮精油 - 350" at bounding box center [239, 386] width 146 height 19
type input "洗髮精油(206)"
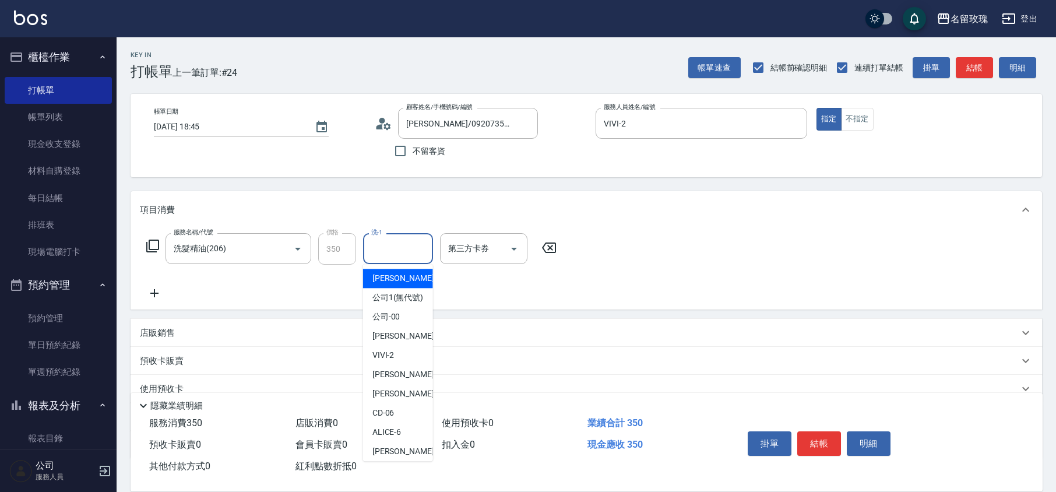
click at [402, 249] on input "洗-1" at bounding box center [397, 248] width 59 height 20
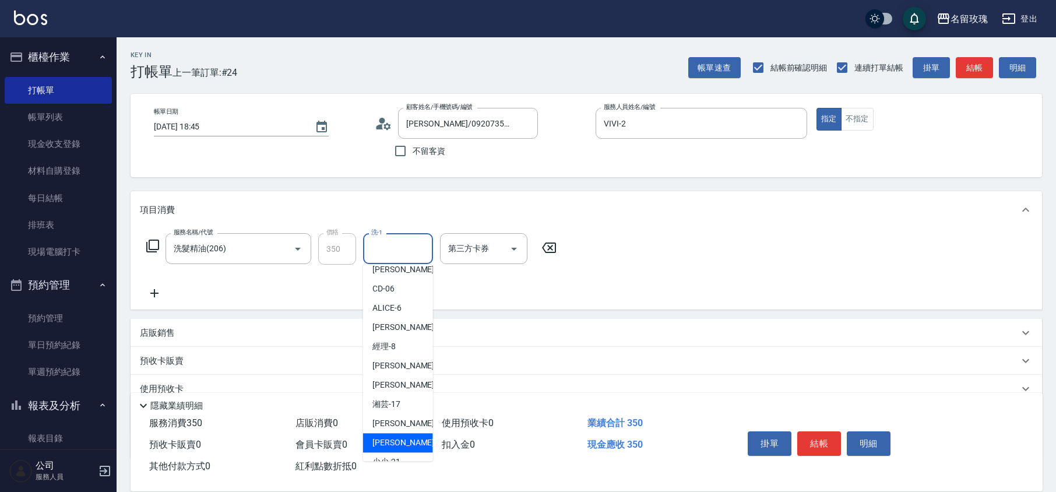
scroll to position [229, 0]
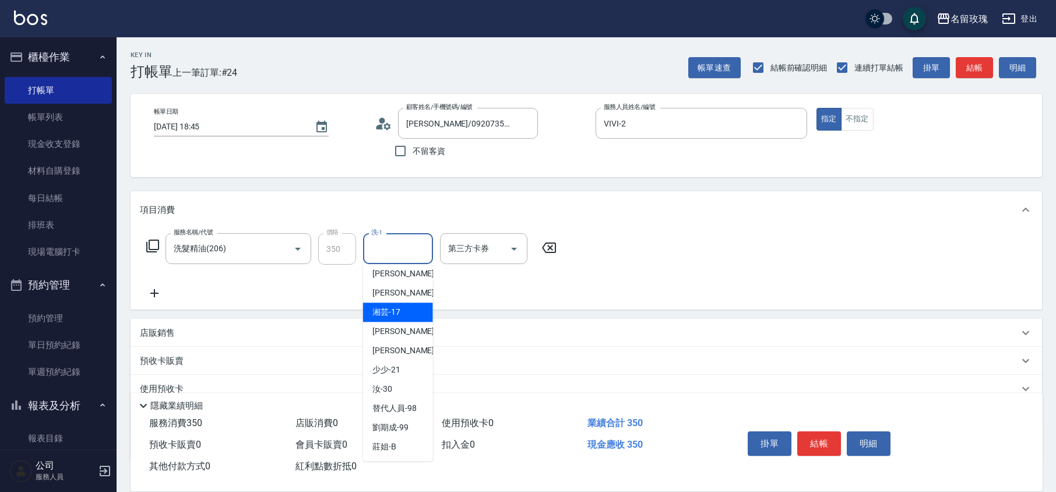
click at [402, 318] on div "湘芸 -17" at bounding box center [398, 311] width 70 height 19
type input "湘芸-17"
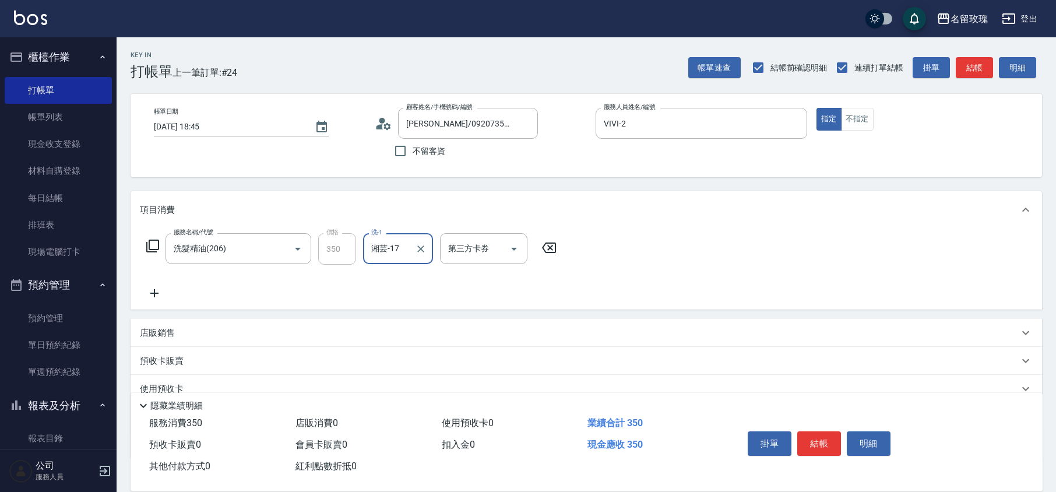
click at [159, 291] on icon at bounding box center [154, 293] width 29 height 14
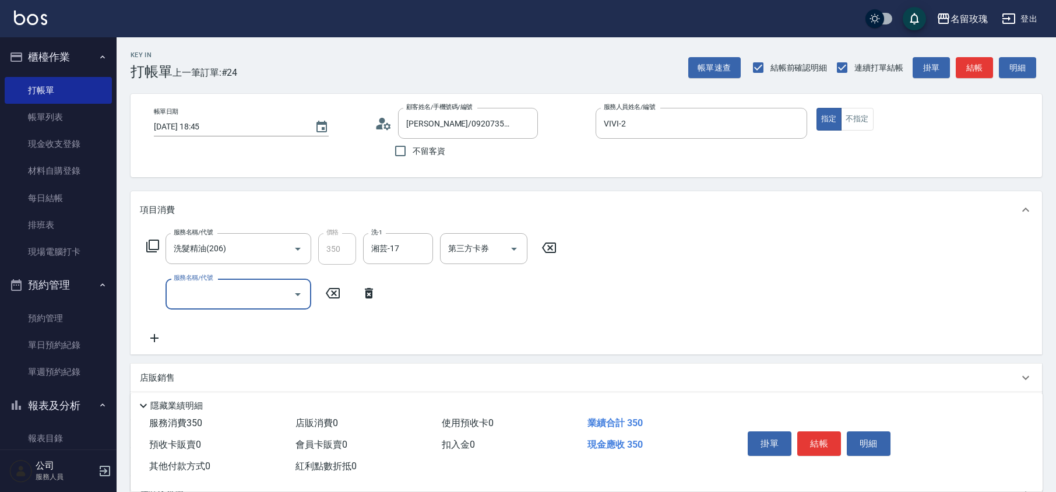
click at [210, 294] on input "服務名稱/代號" at bounding box center [230, 294] width 118 height 20
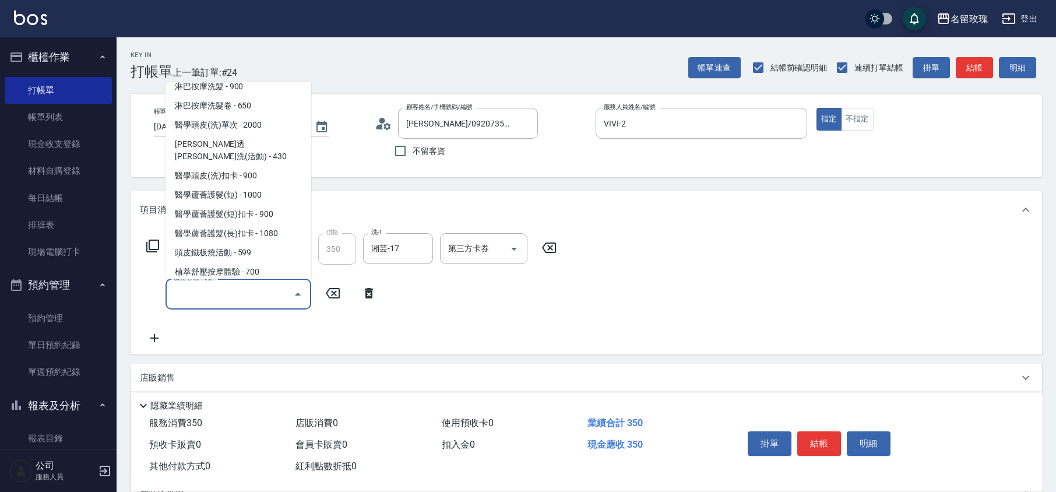
scroll to position [544, 0]
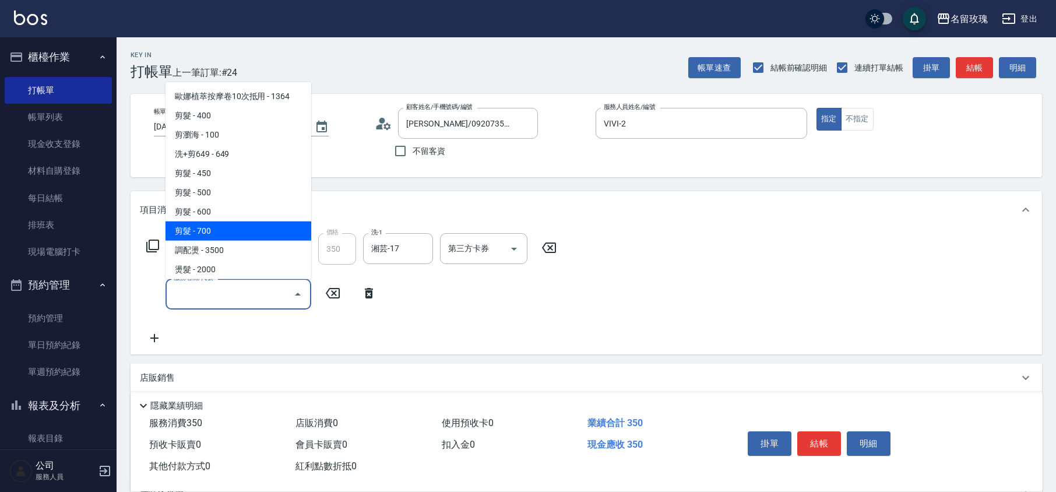
click at [223, 221] on span "剪髮 - 700" at bounding box center [239, 230] width 146 height 19
type input "剪髮(307)"
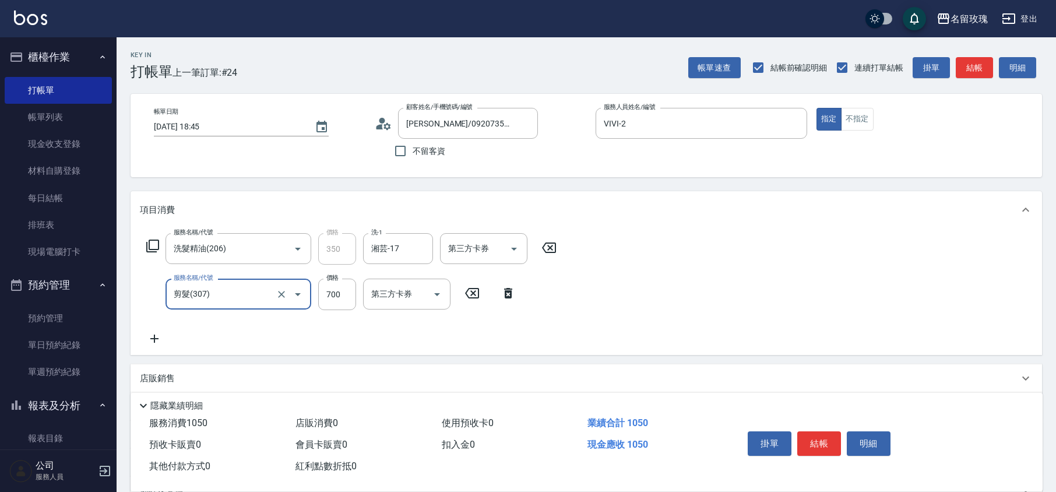
click at [645, 291] on div "服務名稱/代號 洗髮精油(206) 服務名稱/代號 價格 350 價格 洗-1 湘芸-17 洗-1 第三方卡券 第三方卡券 服務名稱/代號 剪髮(307) 服…" at bounding box center [587, 291] width 912 height 126
